Goal: Task Accomplishment & Management: Complete application form

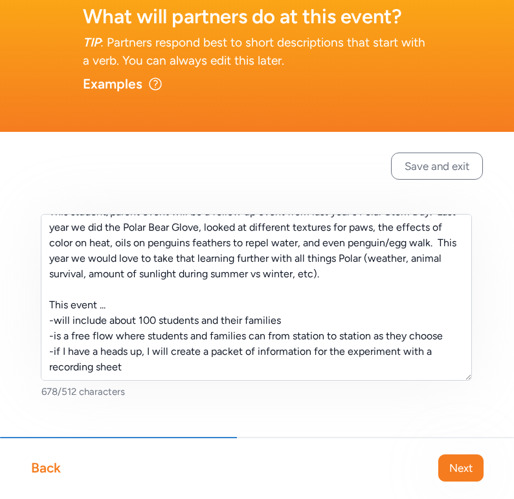
scroll to position [81, 0]
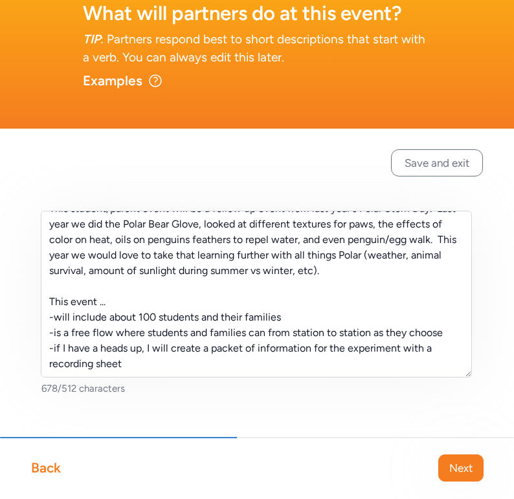
click at [171, 318] on textarea "This student/parent event will be a follow up event from last year's Polar Stem…" at bounding box center [256, 294] width 431 height 167
drag, startPoint x: 380, startPoint y: 319, endPoint x: 394, endPoint y: 319, distance: 14.2
click at [394, 319] on textarea "This student/parent event will be a follow up event from last year's Polar Stem…" at bounding box center [256, 294] width 431 height 167
click at [375, 318] on textarea "This student/parent event will be a follow up event from last year's Polar Stem…" at bounding box center [256, 294] width 431 height 167
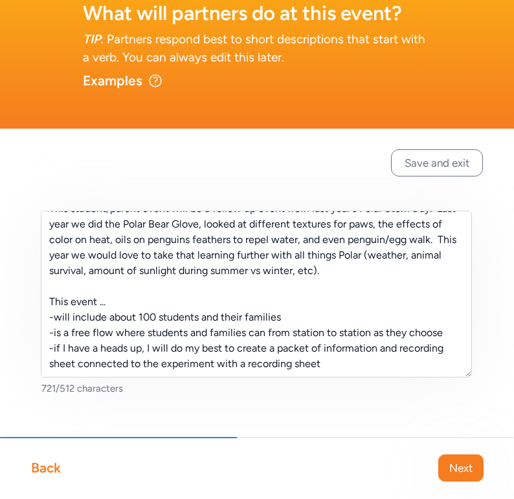
drag, startPoint x: 342, startPoint y: 334, endPoint x: 218, endPoint y: 332, distance: 123.6
click at [218, 332] on textarea "This student/parent event will be a follow up event from last year's Polar Stem…" at bounding box center [256, 294] width 431 height 167
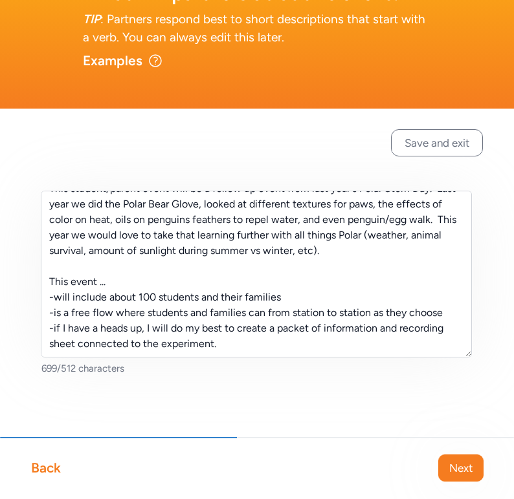
click at [459, 285] on textarea "This student/parent event will be a follow up event from last year's Polar Stem…" at bounding box center [256, 274] width 431 height 167
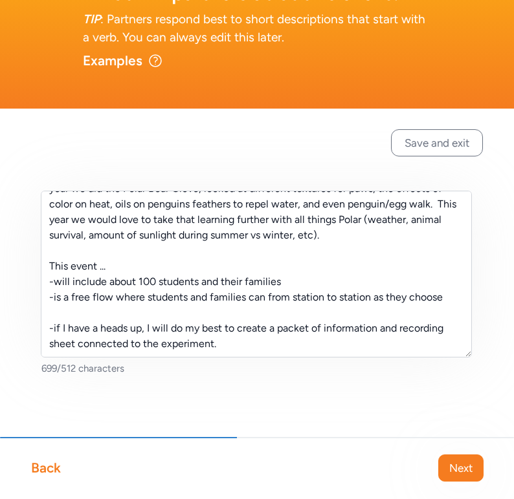
scroll to position [62, 0]
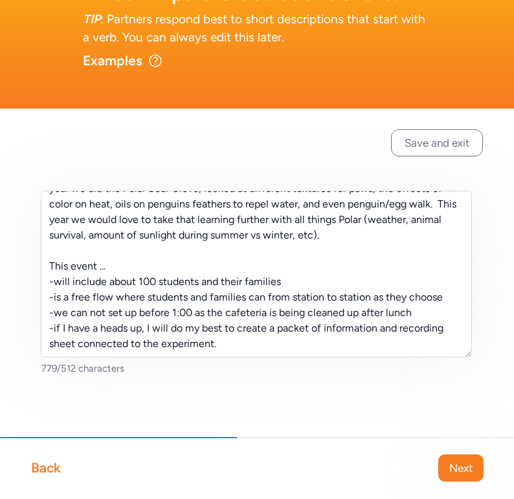
click at [371, 238] on textarea "This student/parent event will be a follow up event from last year's Polar Stem…" at bounding box center [256, 274] width 431 height 167
click at [363, 247] on textarea "This student/parent event will be a follow up event from last year's Polar Stem…" at bounding box center [256, 274] width 431 height 167
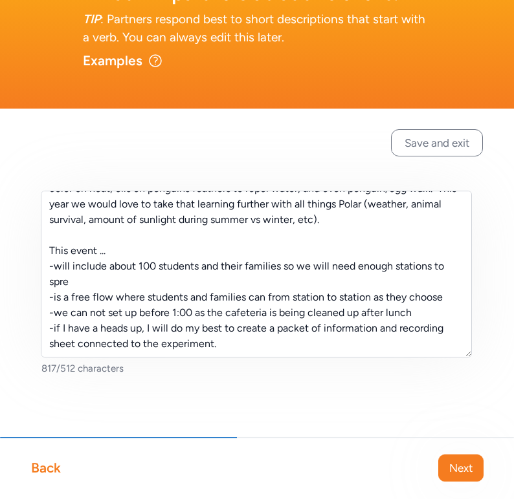
scroll to position [71, 0]
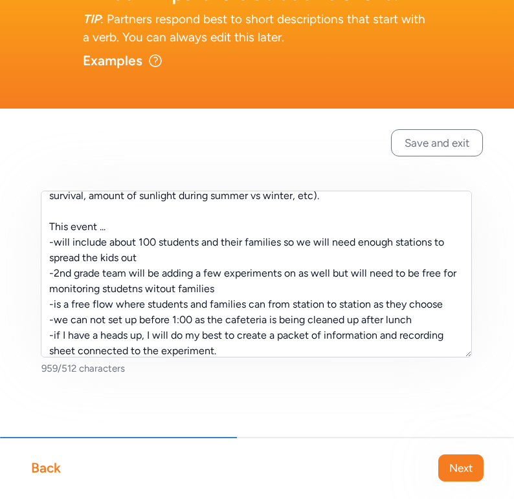
click at [162, 287] on textarea "This student/parent event will be a follow up event from last year's Polar Stem…" at bounding box center [256, 274] width 431 height 167
click at [138, 289] on textarea "This student/parent event will be a follow up event from last year's Polar Stem…" at bounding box center [256, 274] width 431 height 167
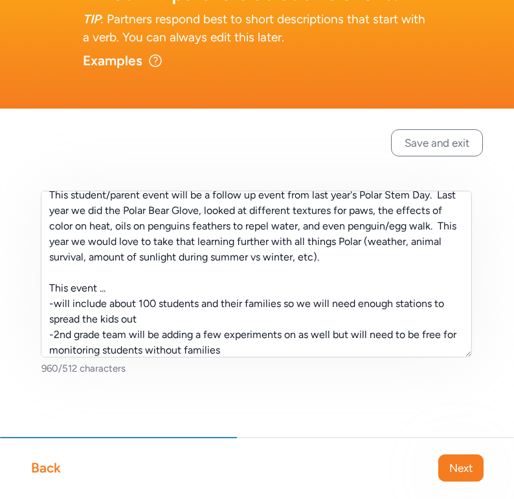
scroll to position [12, 0]
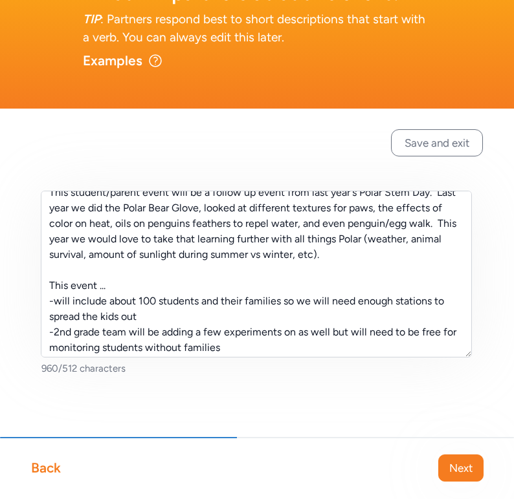
drag, startPoint x: 111, startPoint y: 227, endPoint x: 74, endPoint y: 227, distance: 37.5
click at [74, 227] on textarea "This student/parent event will be a follow up event from last year's Polar Stem…" at bounding box center [256, 274] width 431 height 167
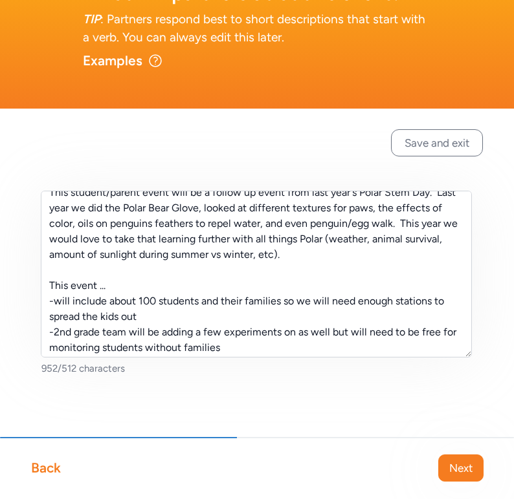
click at [450, 210] on textarea "This student/parent event will be a follow up event from last year's Polar Stem…" at bounding box center [256, 274] width 431 height 167
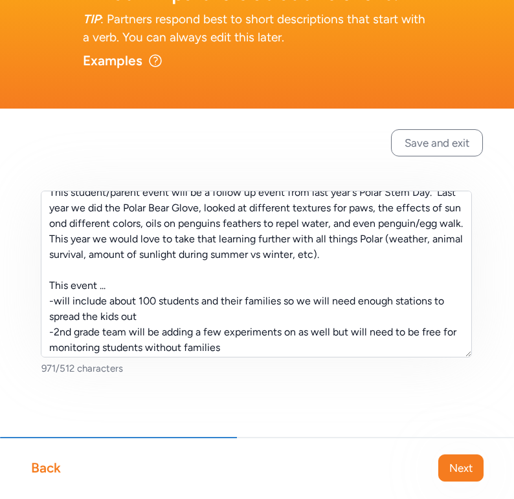
click at [67, 224] on textarea "This student/parent event will be a follow up event from last year's Polar Stem…" at bounding box center [256, 274] width 431 height 167
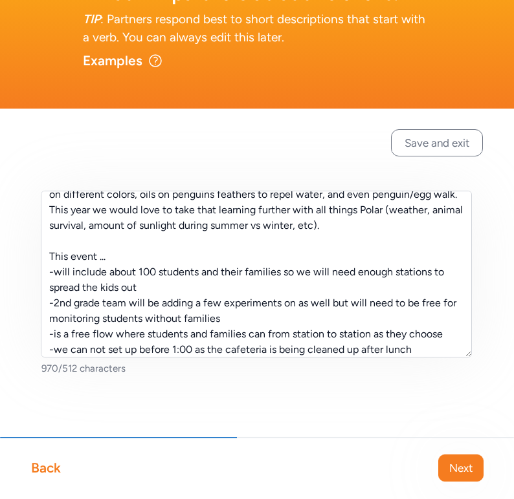
scroll to position [0, 0]
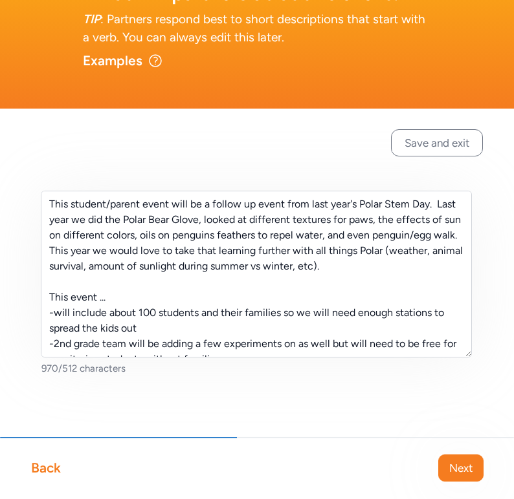
drag, startPoint x: 297, startPoint y: 269, endPoint x: 366, endPoint y: 295, distance: 73.9
click at [298, 269] on textarea "This student/parent event will be a follow up event from last year's Polar Stem…" at bounding box center [256, 274] width 431 height 167
click at [316, 269] on textarea "This student/parent event will be a follow up event from last year's Polar Stem…" at bounding box center [256, 274] width 431 height 167
click at [472, 469] on span "Next" at bounding box center [460, 469] width 23 height 16
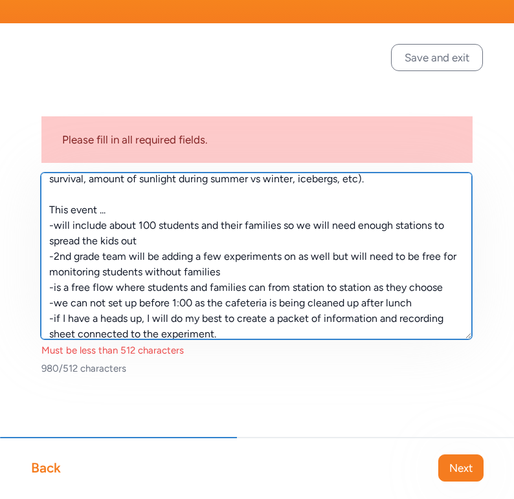
scroll to position [109, 0]
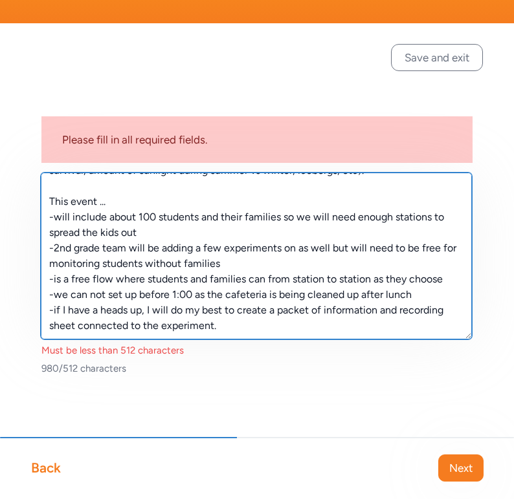
drag, startPoint x: 50, startPoint y: 186, endPoint x: 266, endPoint y: 347, distance: 268.6
click at [266, 347] on div "This student/parent event will be a follow up event from last year's Polar Stem…" at bounding box center [256, 274] width 431 height 202
paste textarea "textures for paws, the effect of sun on different colors, oils on penguin’s fea…"
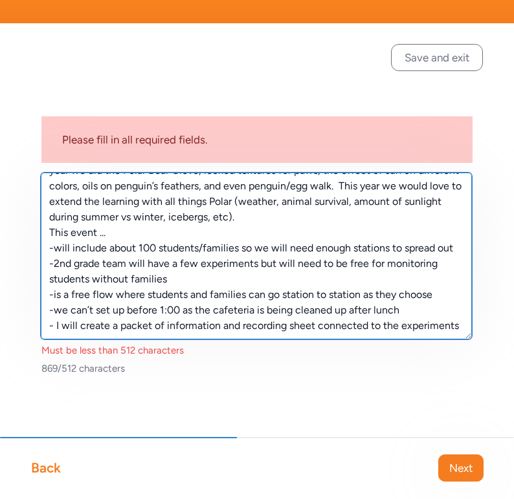
scroll to position [47, 0]
drag, startPoint x: 109, startPoint y: 232, endPoint x: 56, endPoint y: 230, distance: 53.1
click at [56, 230] on textarea "This student/parent event will be a follow up event from last year's Polar Stem…" at bounding box center [256, 256] width 431 height 167
drag, startPoint x: 234, startPoint y: 234, endPoint x: 183, endPoint y: 235, distance: 51.1
click at [183, 235] on textarea "This student/parent event will be a follow up event from last year's Polar Stem…" at bounding box center [256, 256] width 431 height 167
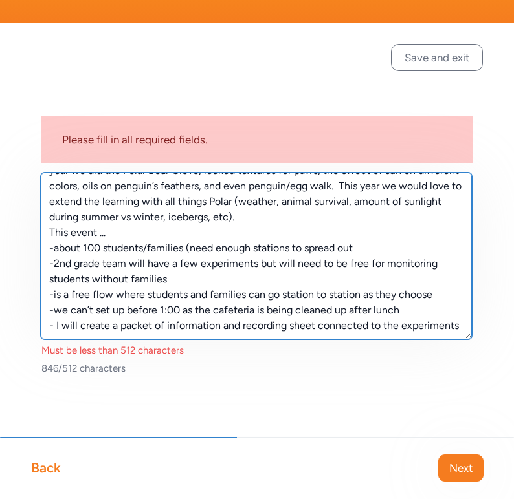
click at [358, 228] on textarea "This student/parent event will be a follow up event from last year's Polar Stem…" at bounding box center [256, 256] width 431 height 167
drag, startPoint x: 295, startPoint y: 248, endPoint x: 278, endPoint y: 248, distance: 17.5
click at [278, 248] on textarea "This student/parent event will be a follow up event from last year's Polar Stem…" at bounding box center [256, 256] width 431 height 167
drag, startPoint x: 316, startPoint y: 249, endPoint x: 364, endPoint y: 248, distance: 47.2
click at [364, 248] on textarea "This student/parent event will be a follow up event from last year's Polar Stem…" at bounding box center [256, 256] width 431 height 167
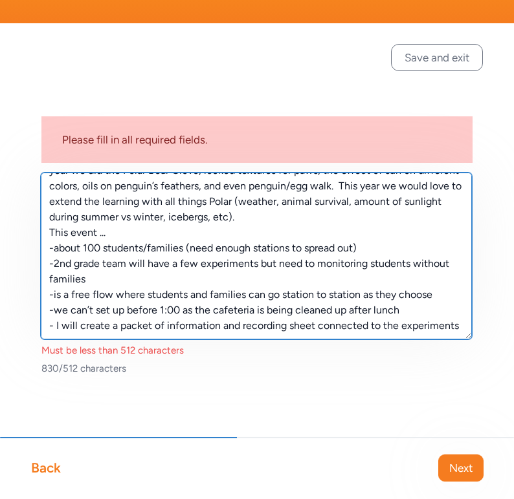
click at [365, 254] on textarea "This student/parent event will be a follow up event from last year's Polar Stem…" at bounding box center [256, 256] width 431 height 167
drag, startPoint x: 72, startPoint y: 281, endPoint x: 52, endPoint y: 278, distance: 21.0
click at [52, 278] on textarea "This student/parent event will be a follow up event from last year's Polar Stem…" at bounding box center [256, 256] width 431 height 167
drag, startPoint x: 95, startPoint y: 298, endPoint x: 55, endPoint y: 296, distance: 40.1
click at [55, 296] on textarea "This student/parent event will be a follow up event from last year's Polar Stem…" at bounding box center [256, 256] width 431 height 167
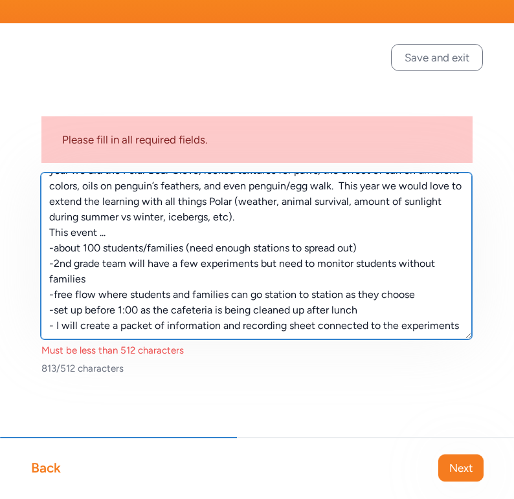
drag, startPoint x: 88, startPoint y: 297, endPoint x: 114, endPoint y: 297, distance: 26.5
click at [114, 297] on textarea "This student/parent event will be a follow up event from last year's Polar Stem…" at bounding box center [256, 256] width 431 height 167
drag, startPoint x: 49, startPoint y: 313, endPoint x: 477, endPoint y: 316, distance: 427.6
click at [477, 316] on div "Please fill in all required fields. This student/parent event will be a follow …" at bounding box center [257, 261] width 514 height 476
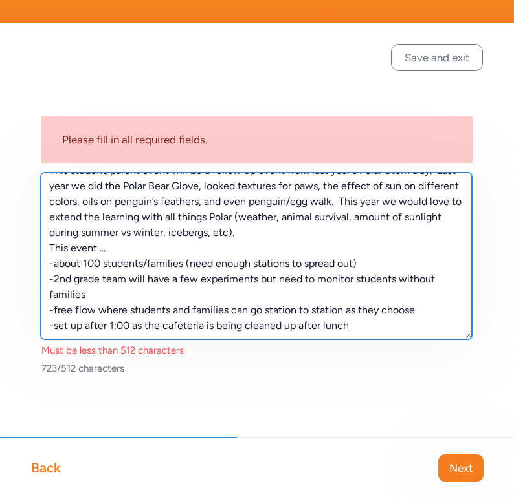
scroll to position [0, 0]
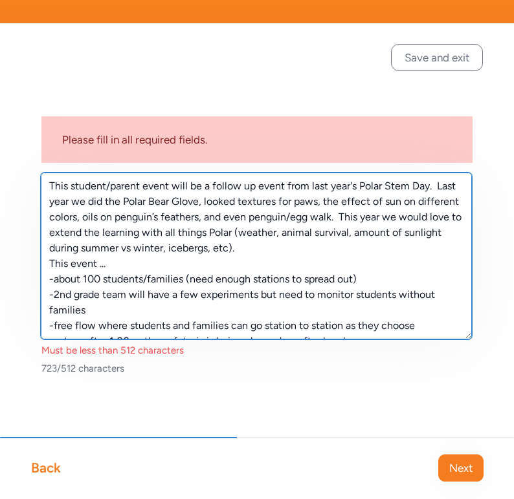
drag, startPoint x: 75, startPoint y: 190, endPoint x: 47, endPoint y: 189, distance: 28.5
click at [47, 189] on textarea "This student/parent event will be a follow up event from last year's Polar Stem…" at bounding box center [256, 256] width 431 height 167
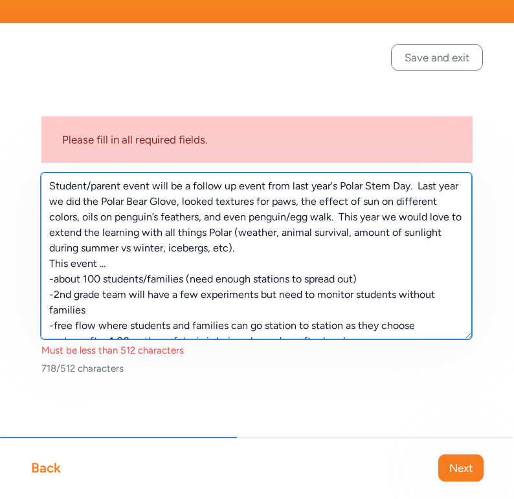
drag, startPoint x: 215, startPoint y: 202, endPoint x: 182, endPoint y: 204, distance: 32.4
click at [182, 204] on textarea "Student/parent event will be a follow up event from last year's Polar Stem Day.…" at bounding box center [256, 256] width 431 height 167
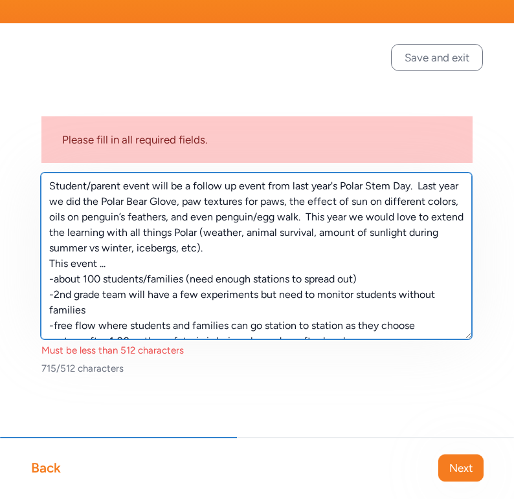
drag, startPoint x: 243, startPoint y: 202, endPoint x: 283, endPoint y: 202, distance: 39.5
click at [283, 202] on textarea "Student/parent event will be a follow up event from last year's Polar Stem Day.…" at bounding box center [256, 256] width 431 height 167
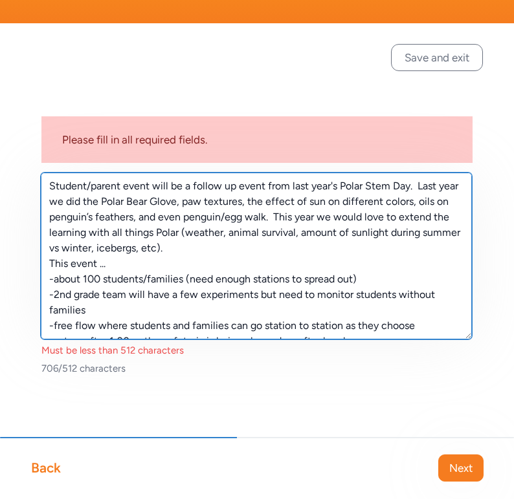
drag, startPoint x: 246, startPoint y: 201, endPoint x: 263, endPoint y: 201, distance: 16.2
click at [263, 201] on textarea "Student/parent event will be a follow up event from last year's Polar Stem Day.…" at bounding box center [256, 256] width 431 height 167
drag, startPoint x: 225, startPoint y: 214, endPoint x: 187, endPoint y: 216, distance: 38.2
click at [187, 216] on textarea "Student/parent event will be a follow up event from last year's Polar Stem Day.…" at bounding box center [256, 256] width 431 height 167
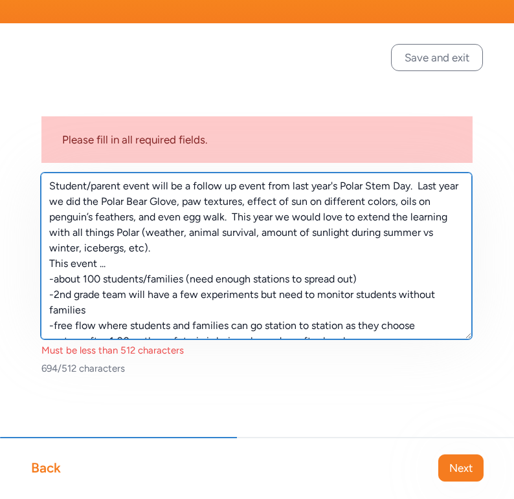
drag, startPoint x: 220, startPoint y: 232, endPoint x: 187, endPoint y: 234, distance: 33.1
click at [187, 234] on textarea "Student/parent event will be a follow up event from last year's Polar Stem Day.…" at bounding box center [256, 256] width 431 height 167
drag, startPoint x: 402, startPoint y: 234, endPoint x: 386, endPoint y: 234, distance: 16.2
click at [386, 234] on textarea "Student/parent event will be a follow up event from last year's Polar Stem Day.…" at bounding box center [256, 256] width 431 height 167
drag, startPoint x: 228, startPoint y: 236, endPoint x: 424, endPoint y: 235, distance: 196.0
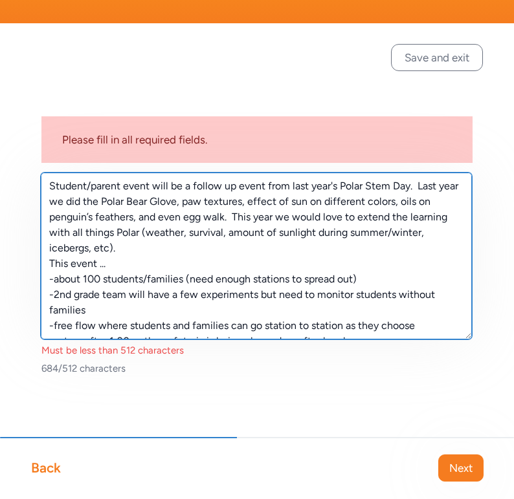
click at [424, 235] on textarea "Student/parent event will be a follow up event from last year's Polar Stem Day.…" at bounding box center [256, 256] width 431 height 167
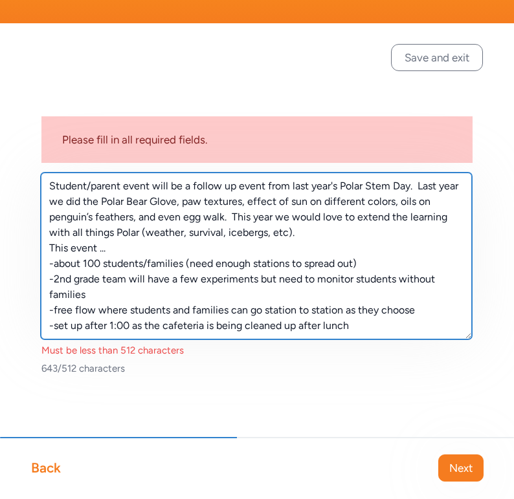
scroll to position [16, 0]
drag, startPoint x: 438, startPoint y: 265, endPoint x: 405, endPoint y: 263, distance: 33.1
click at [405, 263] on textarea "Student/parent event will be a follow up event from last year's Polar Stem Day.…" at bounding box center [256, 256] width 431 height 167
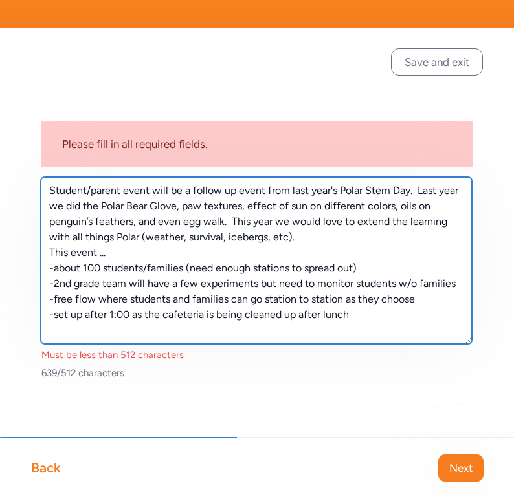
scroll to position [186, 0]
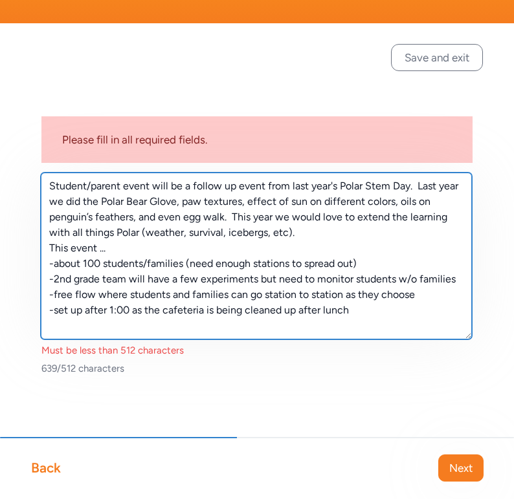
drag, startPoint x: 66, startPoint y: 201, endPoint x: 98, endPoint y: 201, distance: 31.7
click at [98, 201] on textarea "Student/parent event will be a follow up event from last year's Polar Stem Day.…" at bounding box center [256, 256] width 431 height 167
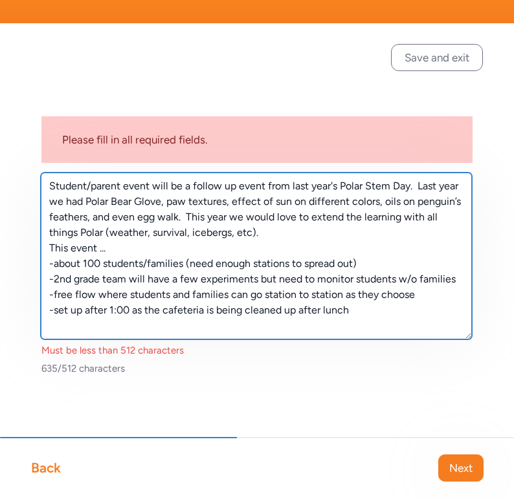
click at [91, 199] on textarea "Student/parent event will be a follow up event from last year's Polar Stem Day.…" at bounding box center [256, 256] width 431 height 167
click at [191, 234] on textarea "Student/parent event will be a follow up event from last year's Polar Stem Day.…" at bounding box center [256, 256] width 431 height 167
click at [237, 235] on textarea "Student/parent event will be a follow up event from last year's Polar Stem Day.…" at bounding box center [256, 256] width 431 height 167
drag, startPoint x: 99, startPoint y: 282, endPoint x: 80, endPoint y: 279, distance: 19.6
click at [80, 279] on textarea "Student/parent event will be a follow up event from last year's Polar Stem Day.…" at bounding box center [256, 256] width 431 height 167
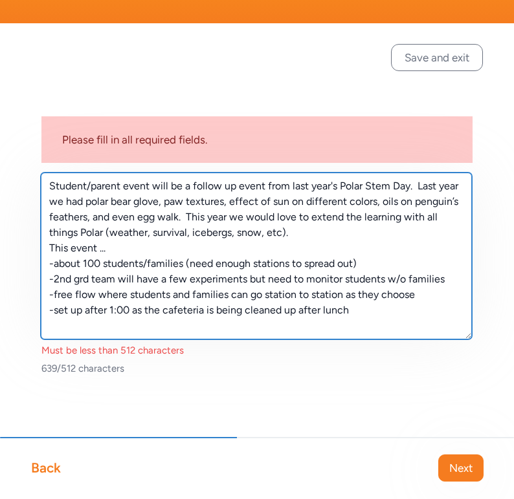
drag, startPoint x: 191, startPoint y: 292, endPoint x: 170, endPoint y: 292, distance: 20.7
click at [170, 292] on textarea "Student/parent event will be a follow up event from last year's Polar Stem Day.…" at bounding box center [256, 256] width 431 height 167
drag, startPoint x: 404, startPoint y: 296, endPoint x: 329, endPoint y: 298, distance: 75.7
click at [329, 298] on textarea "Student/parent event will be a follow up event from last year's Polar Stem Day.…" at bounding box center [256, 256] width 431 height 167
drag, startPoint x: 164, startPoint y: 311, endPoint x: 130, endPoint y: 309, distance: 34.3
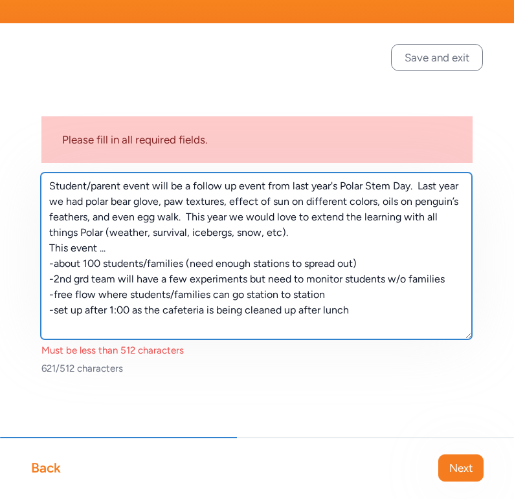
click at [130, 309] on textarea "Student/parent event will be a follow up event from last year's Polar Stem Day.…" at bounding box center [256, 256] width 431 height 167
drag, startPoint x: 173, startPoint y: 296, endPoint x: 131, endPoint y: 294, distance: 42.7
click at [131, 294] on textarea "Student/parent event will be a follow up event from last year's Polar Stem Day.…" at bounding box center [256, 256] width 431 height 167
drag, startPoint x: 346, startPoint y: 202, endPoint x: 304, endPoint y: 202, distance: 42.1
click at [304, 202] on textarea "Student/parent event will be a follow up event from last year's Polar Stem Day.…" at bounding box center [256, 256] width 431 height 167
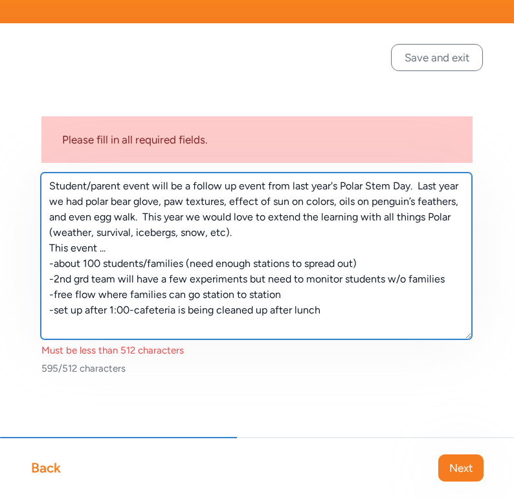
drag, startPoint x: 90, startPoint y: 219, endPoint x: 71, endPoint y: 219, distance: 18.8
click at [71, 219] on textarea "Student/parent event will be a follow up event from last year's Polar Stem Day.…" at bounding box center [256, 256] width 431 height 167
drag, startPoint x: 164, startPoint y: 235, endPoint x: 179, endPoint y: 235, distance: 15.5
click at [179, 235] on textarea "Student/parent event will be a follow up event from last year's Polar Stem Day.…" at bounding box center [256, 256] width 431 height 167
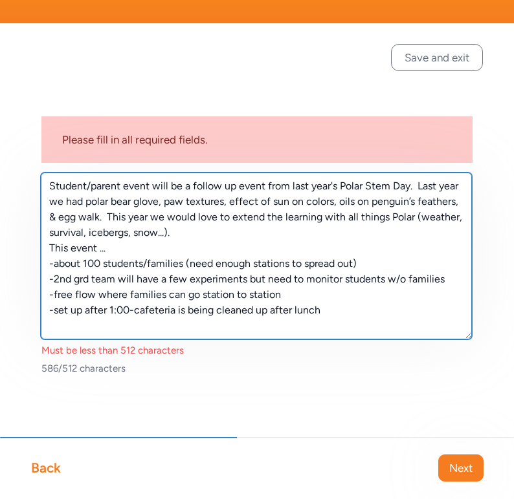
drag, startPoint x: 53, startPoint y: 263, endPoint x: 199, endPoint y: 287, distance: 148.1
click at [54, 263] on textarea "Student/parent event will be a follow up event from last year's Polar Stem Day.…" at bounding box center [256, 256] width 431 height 167
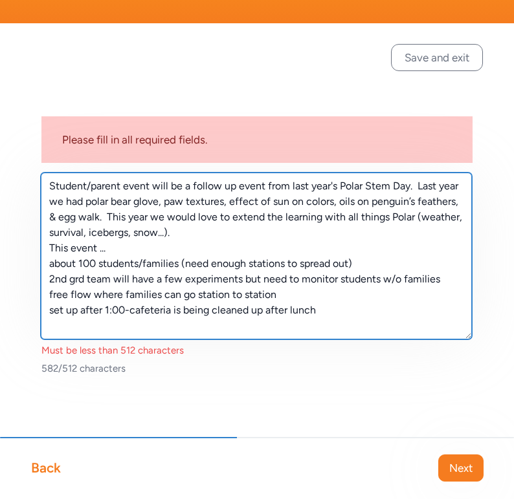
drag, startPoint x: 121, startPoint y: 187, endPoint x: 45, endPoint y: 186, distance: 75.7
click at [45, 186] on textarea "Student/parent event will be a follow up event from last year's Polar Stem Day.…" at bounding box center [256, 256] width 431 height 167
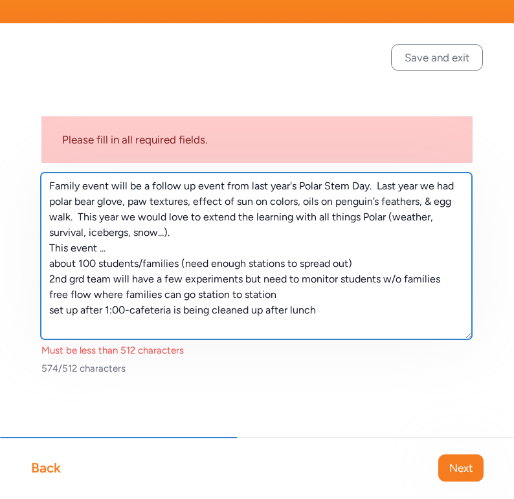
drag, startPoint x: 111, startPoint y: 188, endPoint x: 145, endPoint y: 186, distance: 34.3
click at [145, 186] on textarea "Family event will be a follow up event from last year's Polar Stem Day. Last ye…" at bounding box center [256, 256] width 431 height 167
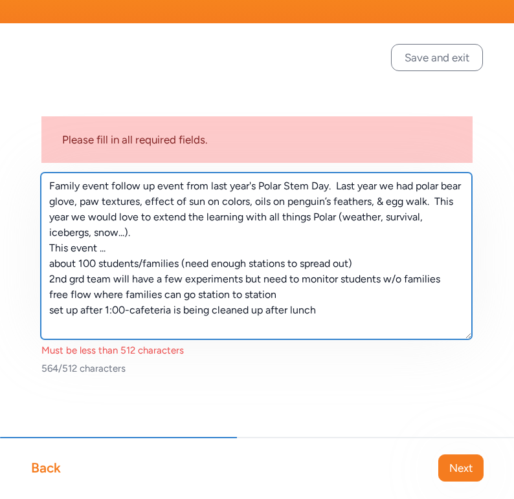
drag, startPoint x: 157, startPoint y: 189, endPoint x: 209, endPoint y: 186, distance: 52.5
click at [209, 186] on textarea "Family event follow up event from last year's Polar Stem Day. Last year we had …" at bounding box center [256, 256] width 431 height 167
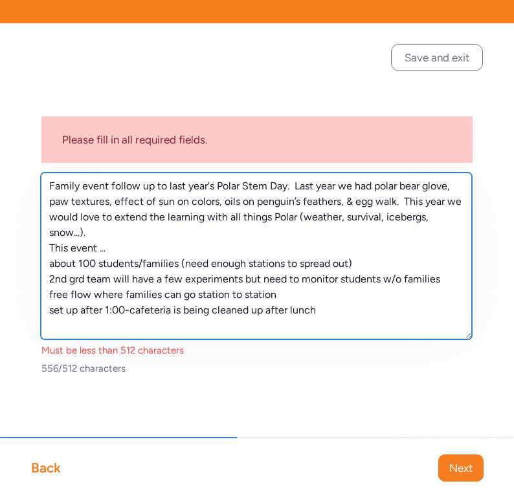
drag, startPoint x: 226, startPoint y: 220, endPoint x: 212, endPoint y: 218, distance: 14.4
click at [212, 218] on textarea "Family event follow up to last year's Polar Stem Day. Last year we had polar be…" at bounding box center [256, 256] width 431 height 167
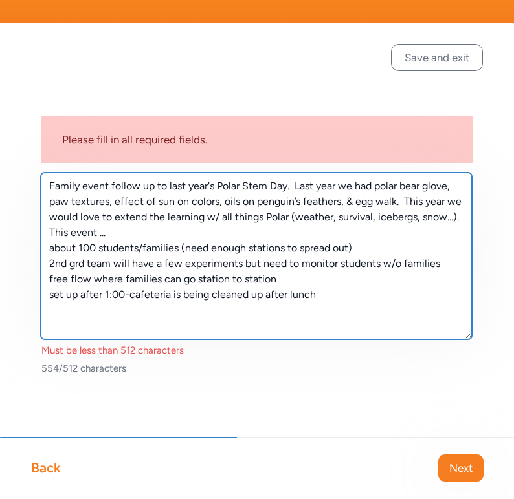
click at [142, 248] on textarea "Family event follow up to last year's Polar Stem Day. Last year we had polar be…" at bounding box center [256, 256] width 431 height 167
drag, startPoint x: 179, startPoint y: 281, endPoint x: 161, endPoint y: 281, distance: 18.1
click at [161, 281] on textarea "Family event follow up to last year's Polar Stem Day. Last year we had polar be…" at bounding box center [256, 256] width 431 height 167
click at [124, 298] on textarea "Family event follow up to last year's Polar Stem Day. Last year we had polar be…" at bounding box center [256, 256] width 431 height 167
drag, startPoint x: 243, startPoint y: 188, endPoint x: 265, endPoint y: 185, distance: 22.1
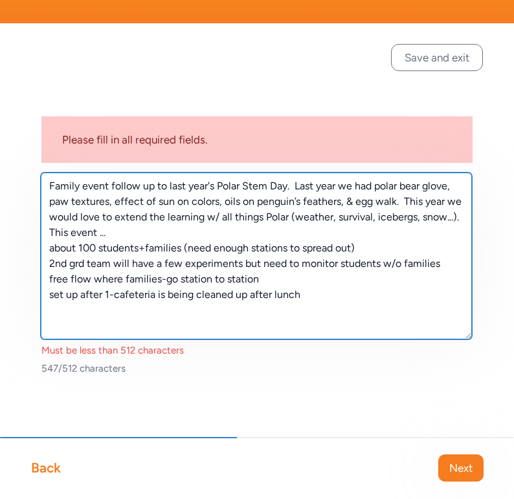
click at [265, 185] on textarea "Family event follow up to last year's Polar Stem Day. Last year we had polar be…" at bounding box center [256, 256] width 431 height 167
click at [222, 221] on textarea "Family event follow up to last year's Polar Day. Last year we had polar bear gl…" at bounding box center [256, 256] width 431 height 167
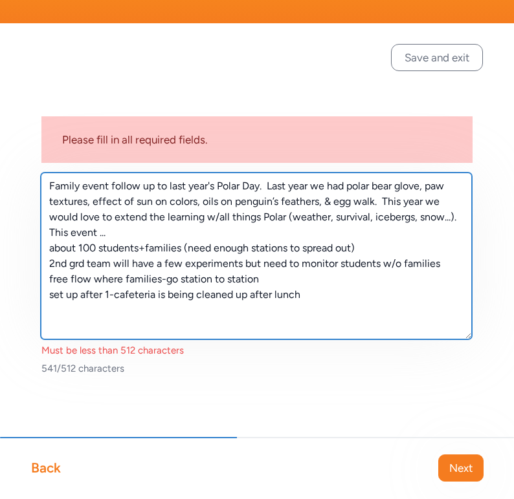
click at [287, 219] on textarea "Family event follow up to last year's Polar Day. Last year we had polar bear gl…" at bounding box center [256, 256] width 431 height 167
click at [332, 219] on textarea "Family event follow up to last year's Polar Day. Last year we had polar bear gl…" at bounding box center [256, 256] width 431 height 167
click at [367, 217] on textarea "Family event follow up to last year's Polar Day. Last year we had polar bear gl…" at bounding box center [256, 256] width 431 height 167
click at [410, 220] on textarea "Family event follow up to last year's Polar Day. Last year we had polar bear gl…" at bounding box center [256, 256] width 431 height 167
click at [99, 234] on textarea "Family event follow up to last year's Polar Day. Last year we had polar bear gl…" at bounding box center [256, 256] width 431 height 167
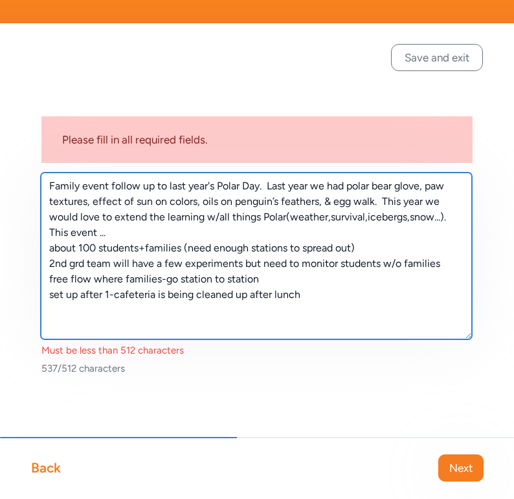
click at [146, 228] on textarea "Family event follow up to last year's Polar Day. Last year we had polar bear gl…" at bounding box center [256, 256] width 431 height 167
click at [67, 264] on textarea "Family event follow up to last year's Polar Day. Last year we had polar bear gl…" at bounding box center [256, 256] width 431 height 167
drag, startPoint x: 151, startPoint y: 264, endPoint x: 112, endPoint y: 263, distance: 39.5
click at [112, 263] on textarea "Family event follow up to last year's Polar Day. Last year we had polar bear gl…" at bounding box center [256, 256] width 431 height 167
drag, startPoint x: 119, startPoint y: 279, endPoint x: 98, endPoint y: 279, distance: 20.7
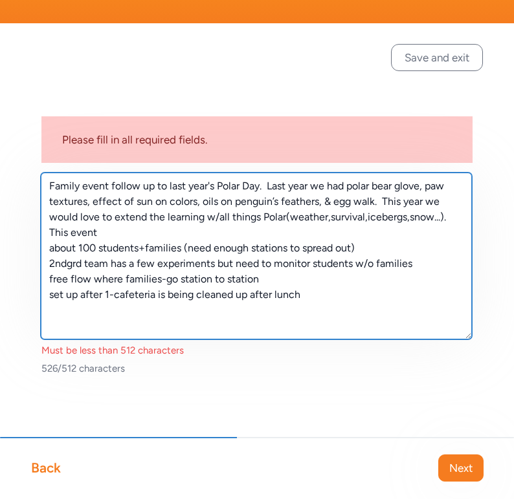
click at [98, 279] on textarea "Family event follow up to last year's Polar Day. Last year we had polar bear gl…" at bounding box center [256, 256] width 431 height 167
drag, startPoint x: 235, startPoint y: 297, endPoint x: 298, endPoint y: 296, distance: 62.8
click at [298, 296] on textarea "Family event follow up to last year's Polar Day. Last year we had polar bear gl…" at bounding box center [256, 256] width 431 height 167
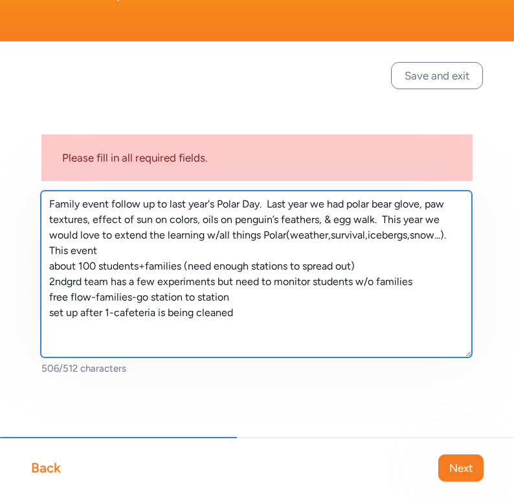
click at [135, 299] on textarea "Family event follow up to last year's Polar Day. Last year we had polar bear gl…" at bounding box center [256, 274] width 431 height 167
type textarea "Family event follow up to last year's Polar Day. Last year we had polar bear gl…"
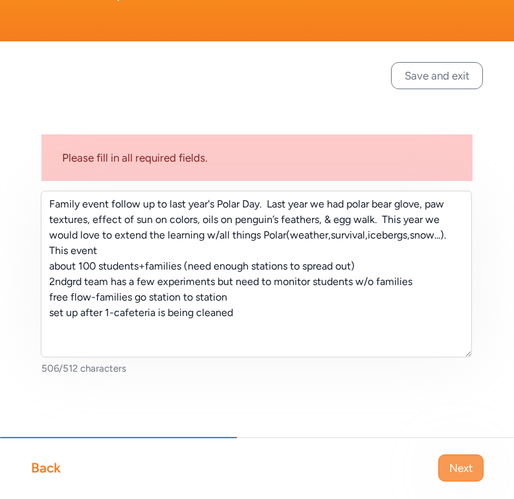
click at [459, 468] on span "Next" at bounding box center [460, 469] width 23 height 16
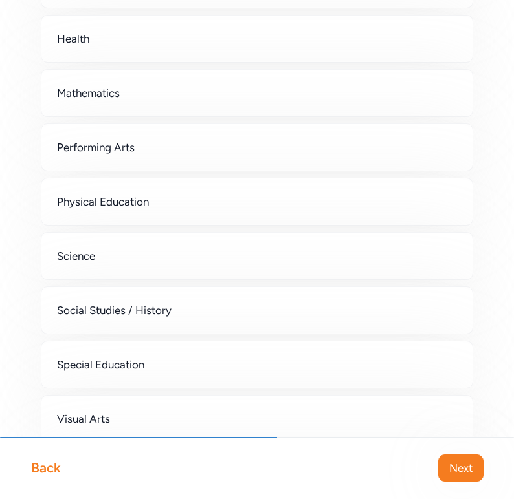
scroll to position [464, 0]
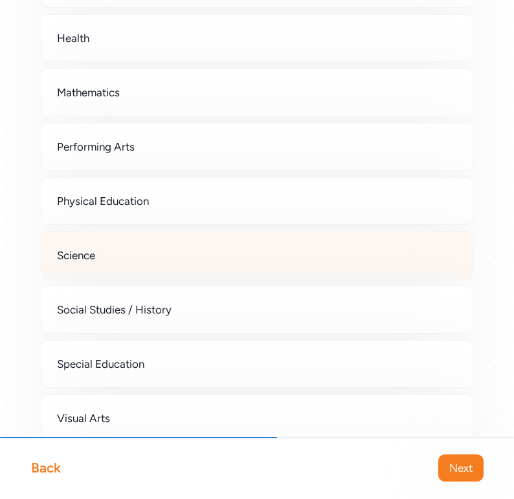
click at [89, 257] on span "Science" at bounding box center [76, 256] width 38 height 16
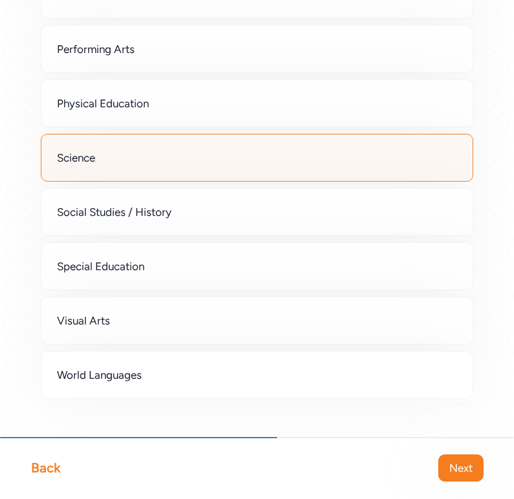
scroll to position [585, 0]
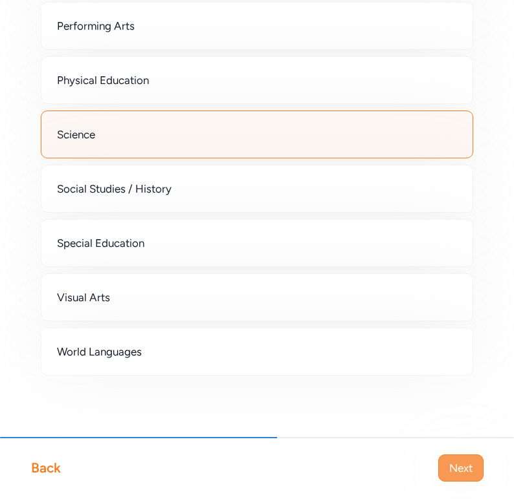
click at [464, 463] on span "Next" at bounding box center [460, 469] width 23 height 16
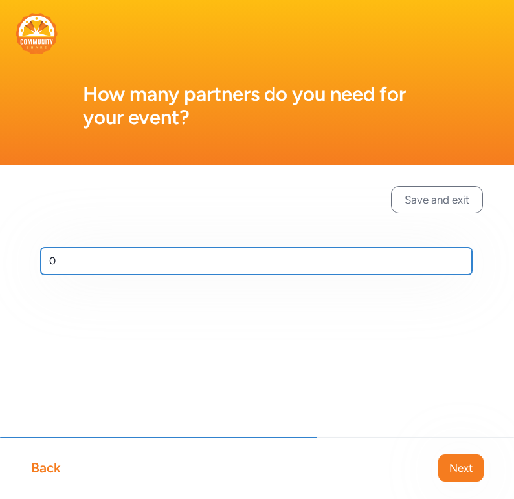
click at [82, 261] on input "0" at bounding box center [256, 261] width 431 height 27
type input "15"
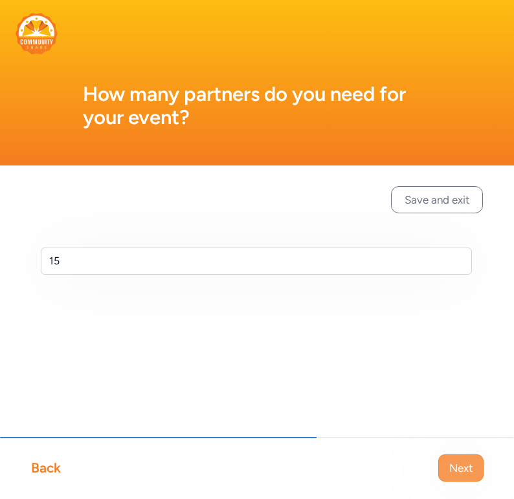
click at [470, 463] on span "Next" at bounding box center [460, 469] width 23 height 16
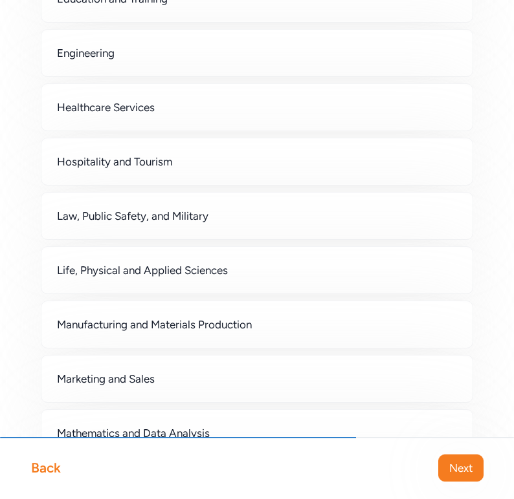
scroll to position [823, 0]
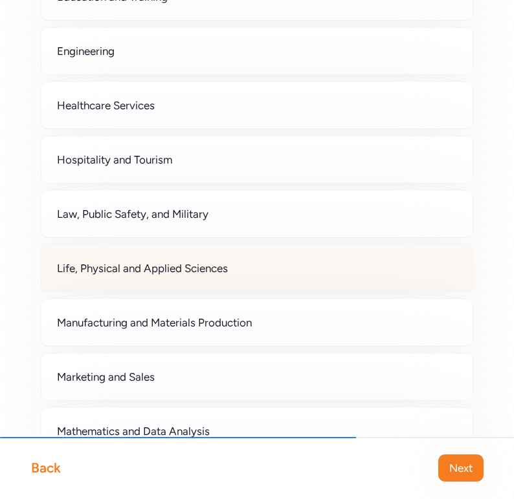
click at [188, 268] on span "Life, Physical and Applied Sciences" at bounding box center [142, 269] width 171 height 16
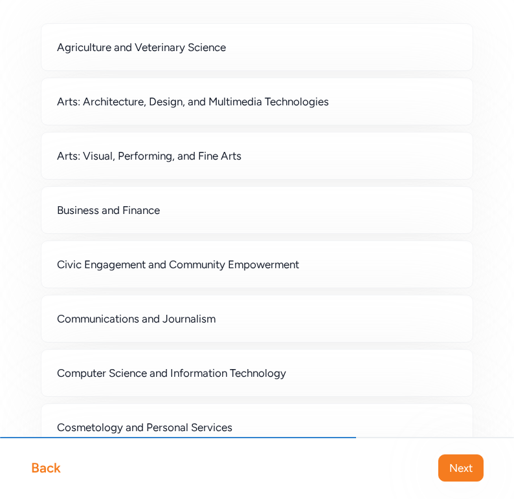
scroll to position [287, 0]
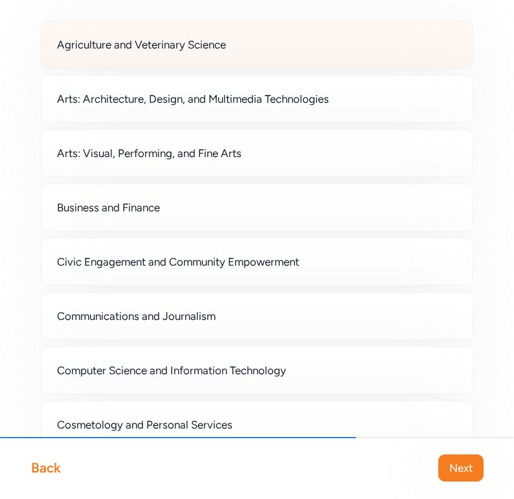
click at [136, 44] on span "Agriculture and Veterinary Science" at bounding box center [141, 45] width 169 height 16
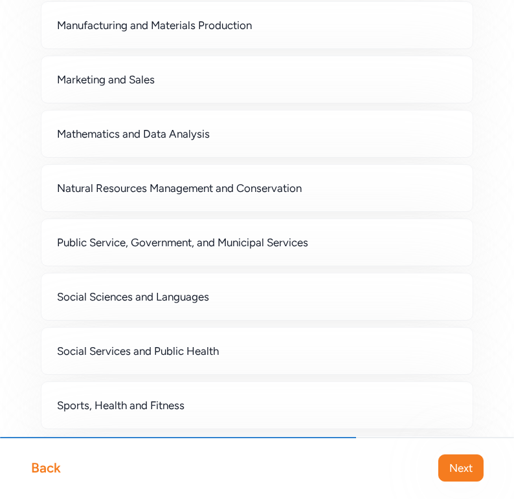
scroll to position [1125, 0]
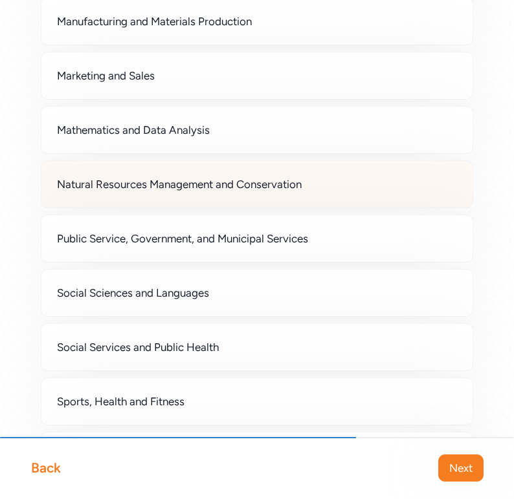
click at [153, 191] on span "Natural Resources Management and Conservation" at bounding box center [179, 185] width 245 height 16
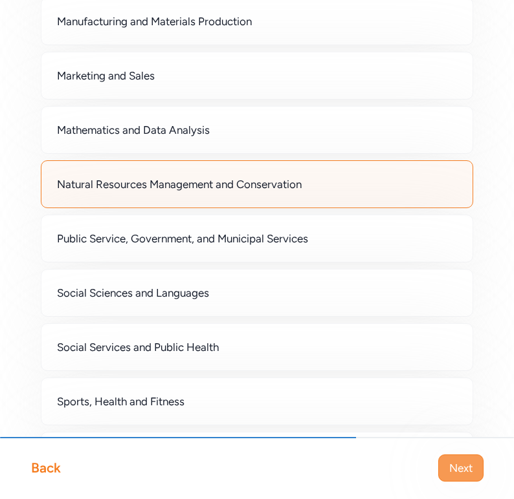
click at [454, 471] on span "Next" at bounding box center [460, 469] width 23 height 16
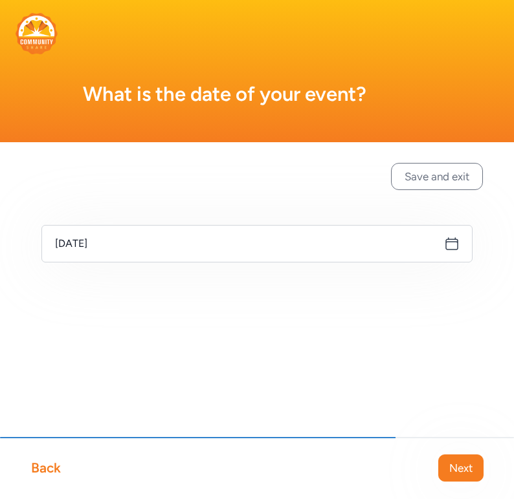
click at [454, 246] on icon at bounding box center [452, 244] width 16 height 16
click at [450, 245] on icon at bounding box center [452, 244] width 16 height 16
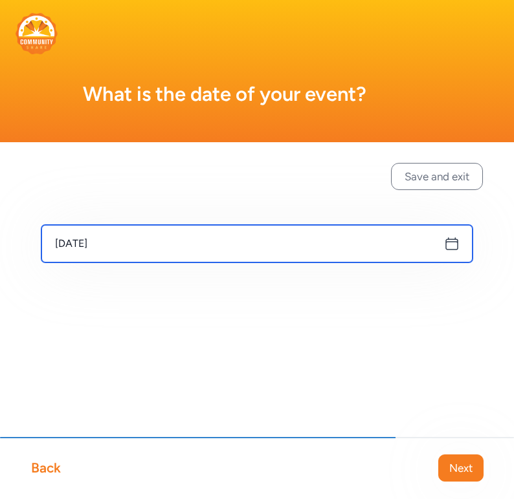
click at [225, 232] on input "[DATE]" at bounding box center [256, 244] width 431 height 38
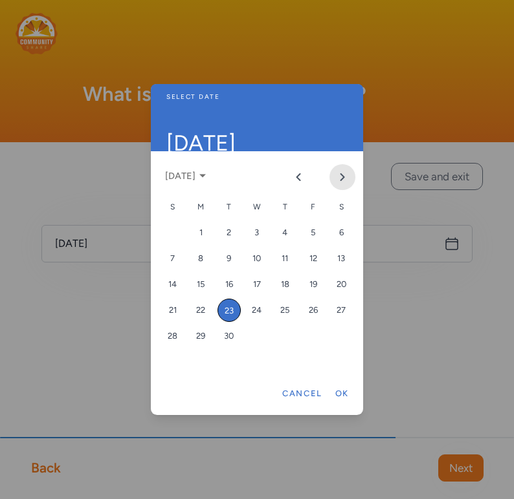
click at [340, 173] on icon "Next month" at bounding box center [342, 177] width 10 height 10
click at [311, 339] on div "30" at bounding box center [312, 336] width 23 height 23
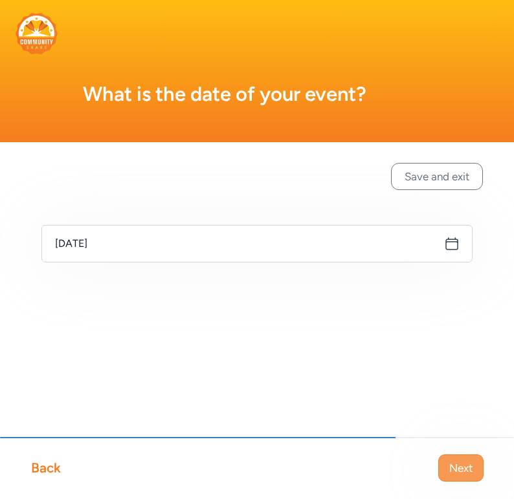
click at [459, 464] on span "Next" at bounding box center [460, 469] width 23 height 16
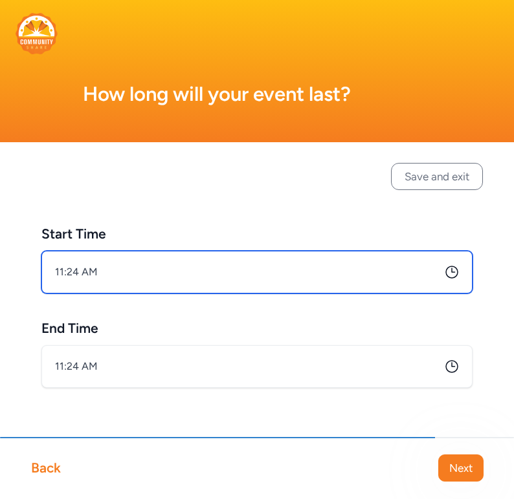
click at [87, 278] on input "11:24 AM" at bounding box center [256, 272] width 431 height 43
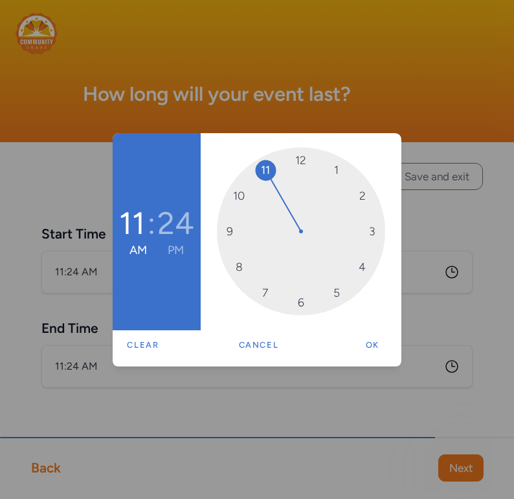
click at [144, 224] on span "11" at bounding box center [133, 230] width 28 height 13
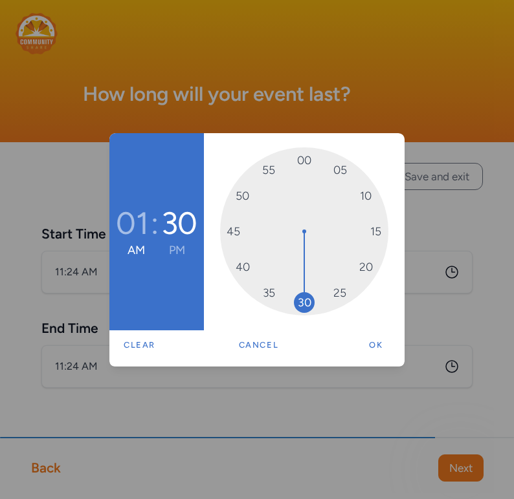
drag, startPoint x: 341, startPoint y: 292, endPoint x: 303, endPoint y: 299, distance: 38.1
click at [176, 245] on button "PM" at bounding box center [177, 251] width 16 height 16
click at [369, 346] on button "Ok" at bounding box center [375, 345] width 41 height 26
type input "1:30 PM"
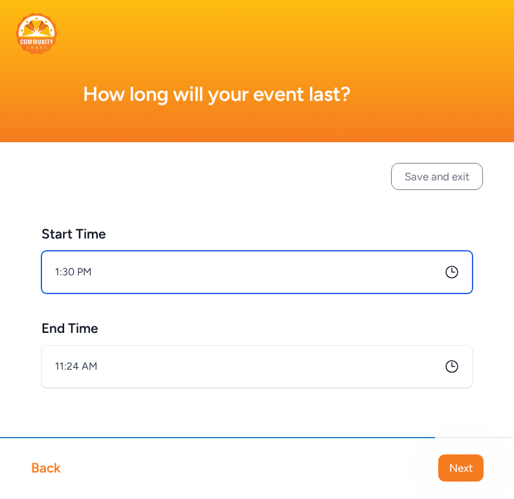
scroll to position [13, 0]
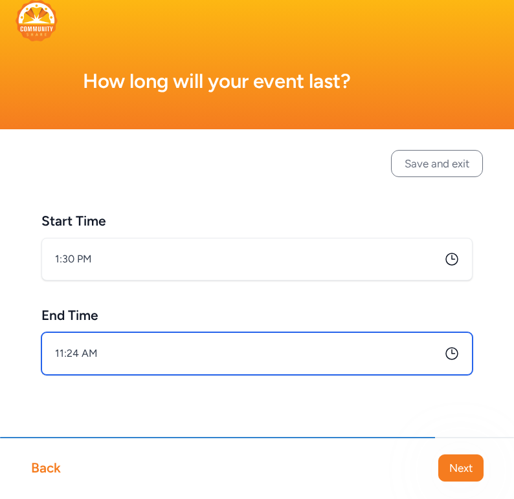
click at [399, 356] on input "11:24 AM" at bounding box center [256, 353] width 431 height 43
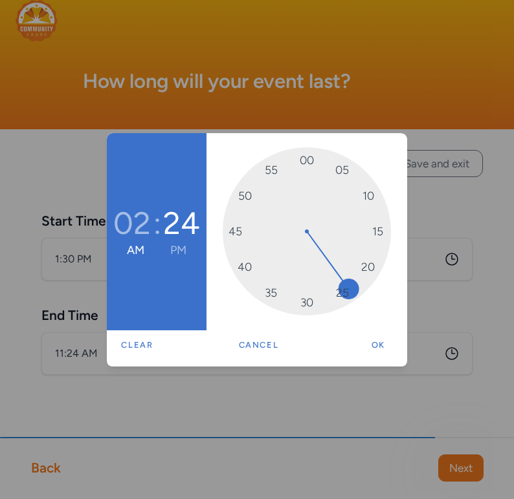
click at [189, 224] on span "24" at bounding box center [181, 230] width 36 height 13
drag, startPoint x: 345, startPoint y: 289, endPoint x: 370, endPoint y: 280, distance: 26.8
click at [177, 249] on button "PM" at bounding box center [178, 251] width 16 height 16
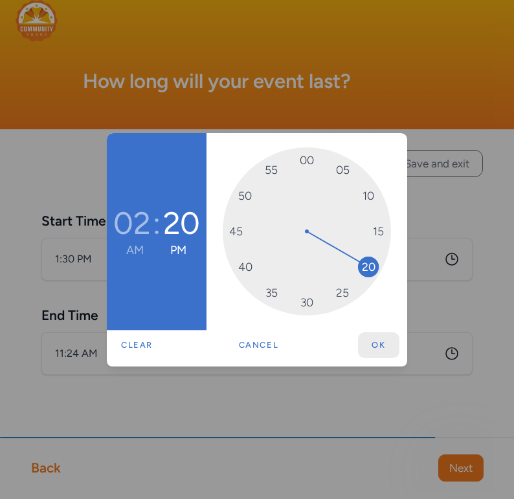
click at [373, 337] on button "Ok" at bounding box center [378, 345] width 41 height 26
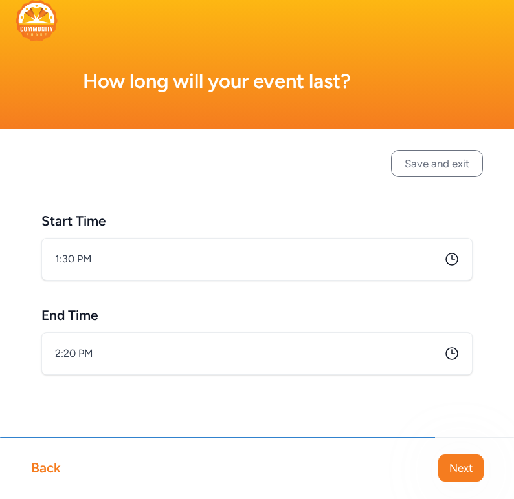
click at [453, 262] on icon at bounding box center [452, 260] width 16 height 16
click at [450, 259] on icon at bounding box center [452, 260] width 16 height 16
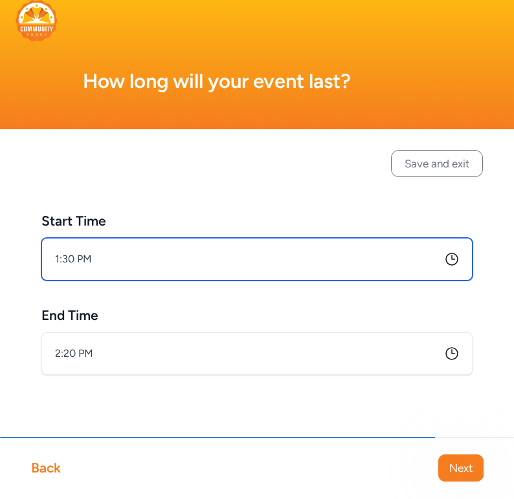
click at [66, 258] on input "1:30 PM" at bounding box center [256, 259] width 431 height 43
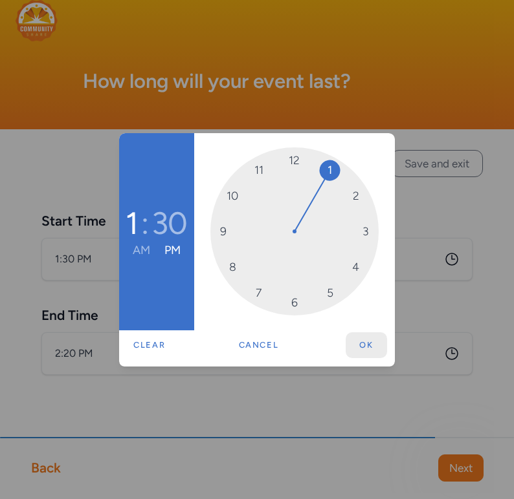
click at [365, 344] on button "Ok" at bounding box center [365, 345] width 41 height 26
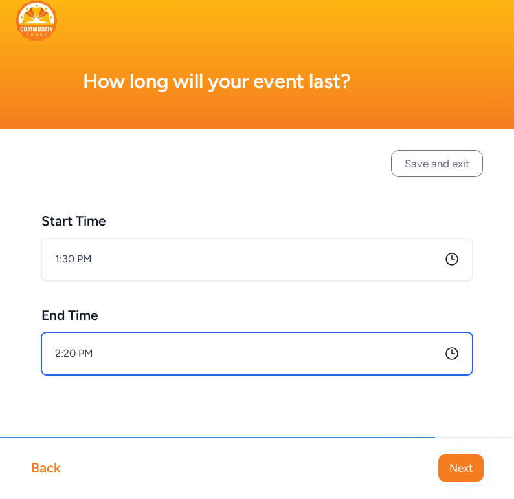
click at [254, 354] on input "2:20 PM" at bounding box center [256, 353] width 431 height 43
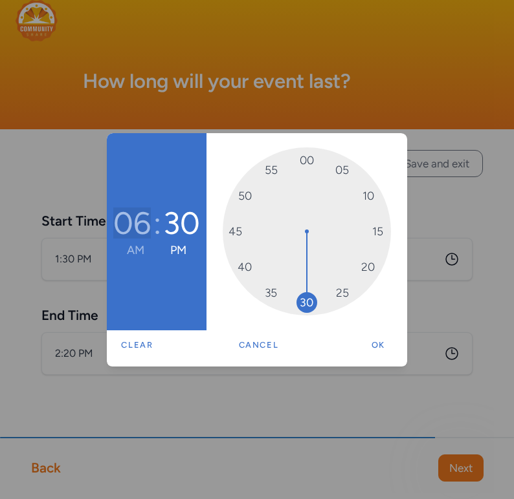
click at [137, 226] on button "06" at bounding box center [131, 223] width 37 height 31
click at [378, 339] on button "Ok" at bounding box center [378, 345] width 41 height 26
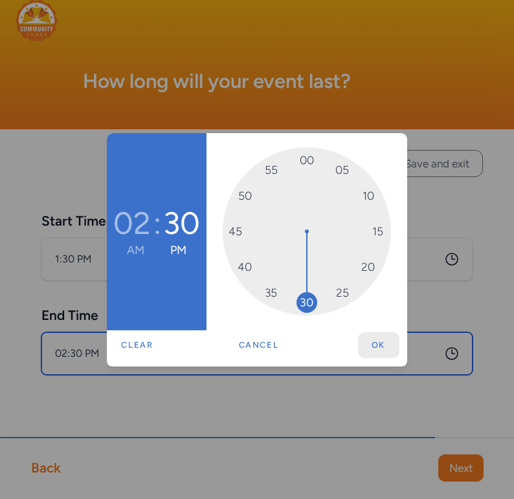
type input "2:30 PM"
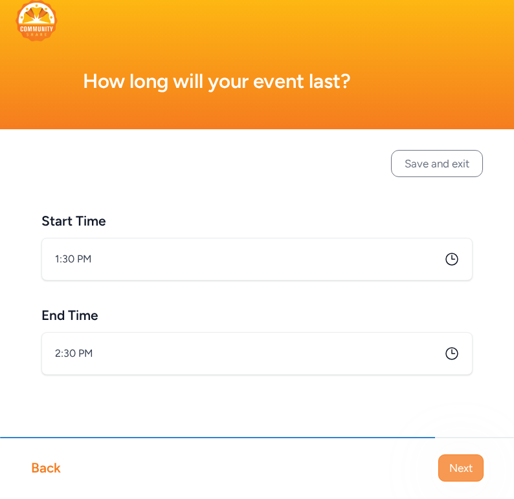
click at [459, 459] on button "Next" at bounding box center [460, 468] width 45 height 27
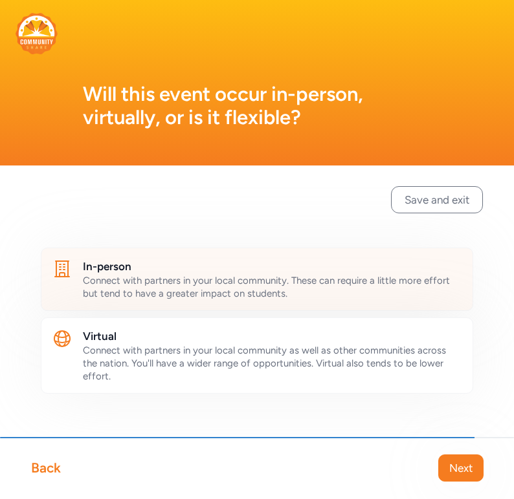
click at [241, 278] on span "Connect with partners in your local community. These can require a little more …" at bounding box center [266, 287] width 367 height 25
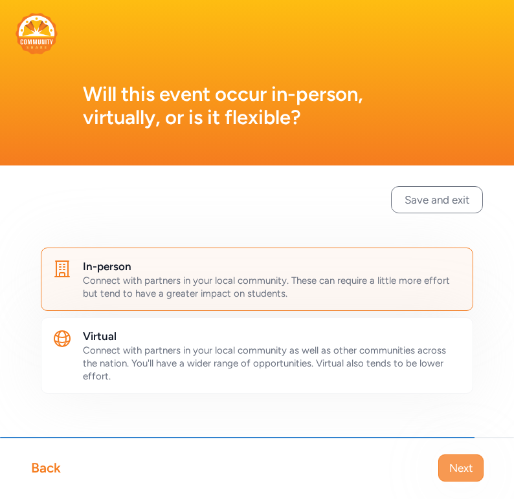
click at [463, 465] on span "Next" at bounding box center [460, 469] width 23 height 16
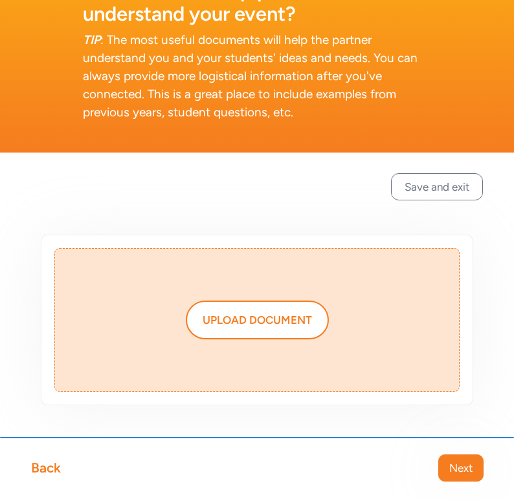
scroll to position [157, 0]
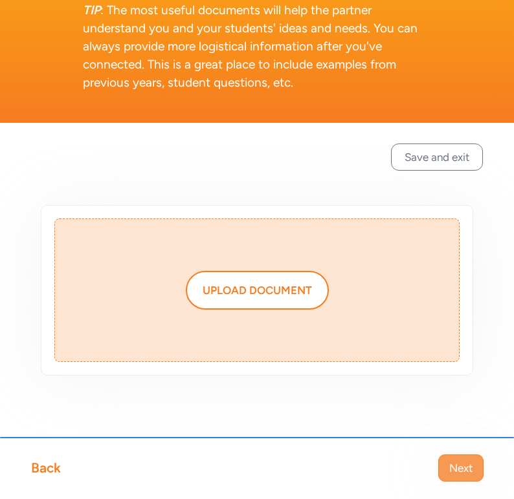
click at [460, 468] on span "Next" at bounding box center [460, 469] width 23 height 16
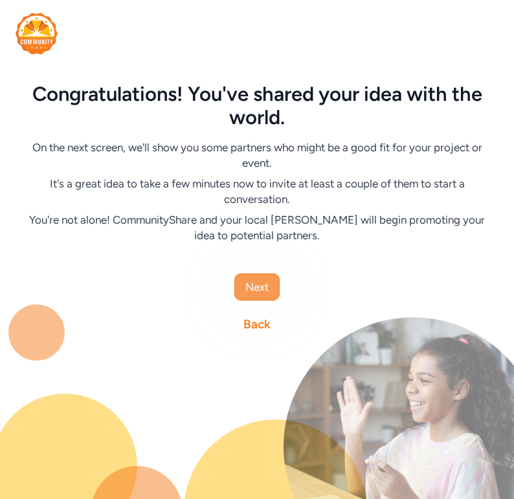
click at [258, 279] on span "Next" at bounding box center [256, 287] width 23 height 16
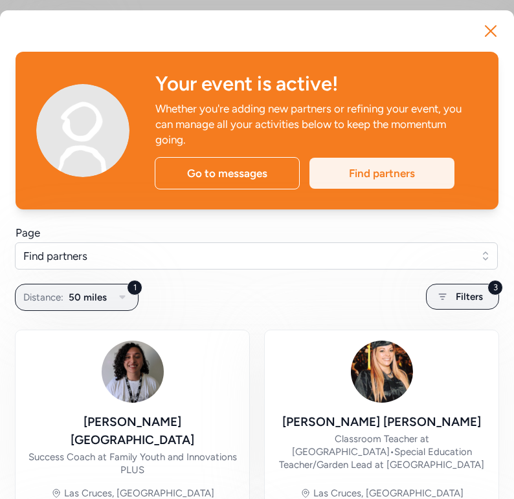
click at [365, 181] on div "Find partners" at bounding box center [381, 173] width 145 height 31
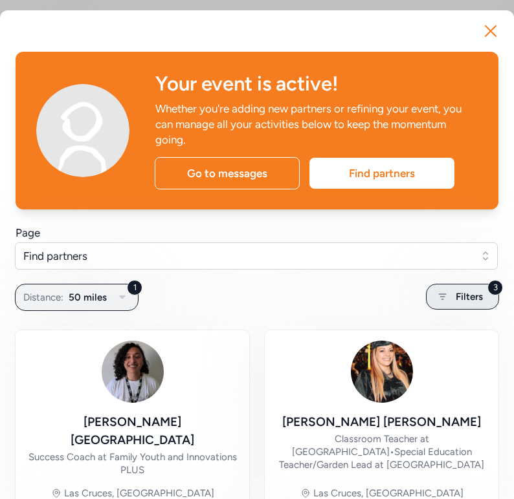
click at [446, 299] on icon at bounding box center [442, 297] width 16 height 16
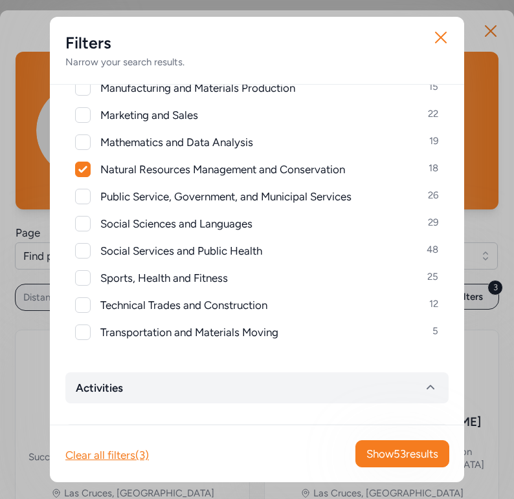
scroll to position [527, 0]
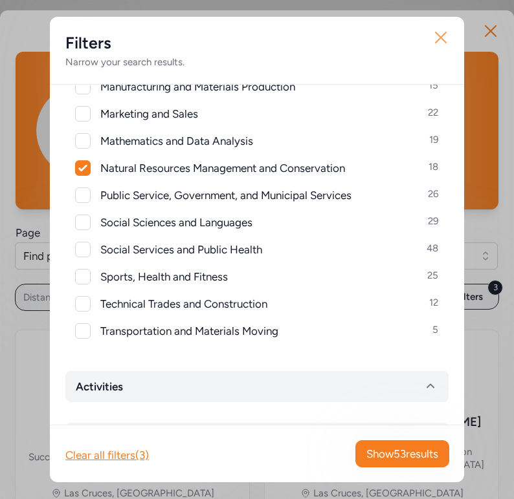
click at [441, 40] on icon "button" at bounding box center [440, 37] width 21 height 21
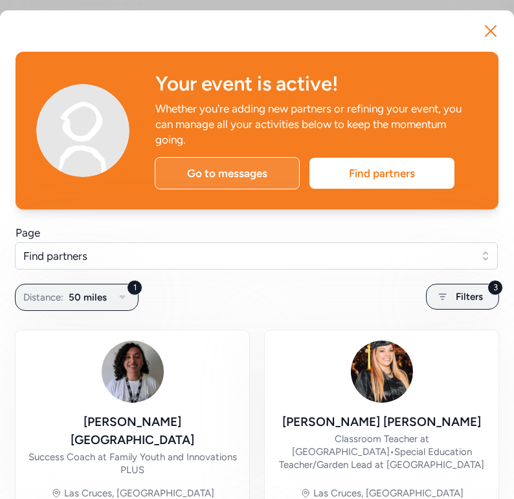
click at [195, 171] on div "Go to messages" at bounding box center [227, 173] width 145 height 32
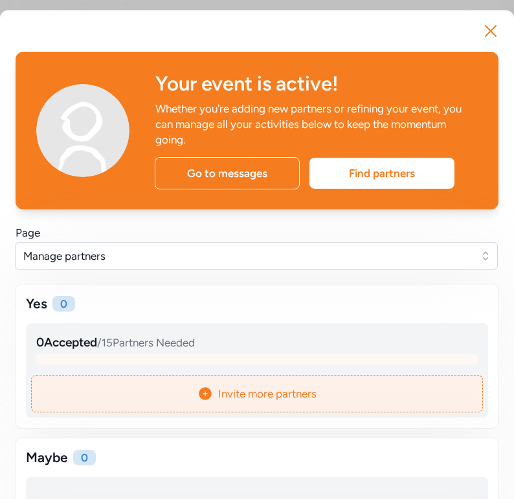
click at [237, 395] on span "Invite more partners" at bounding box center [267, 394] width 98 height 16
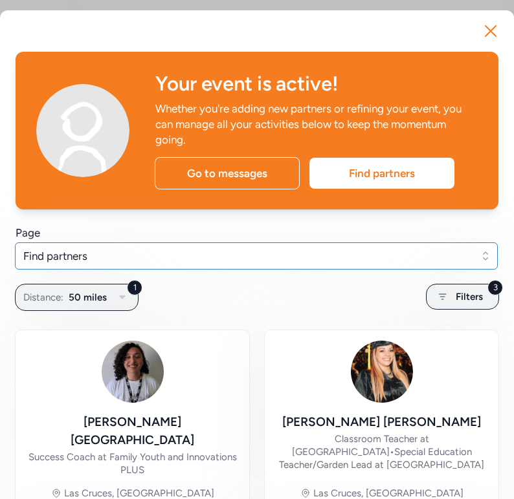
click at [160, 262] on span "Find partners" at bounding box center [247, 256] width 448 height 16
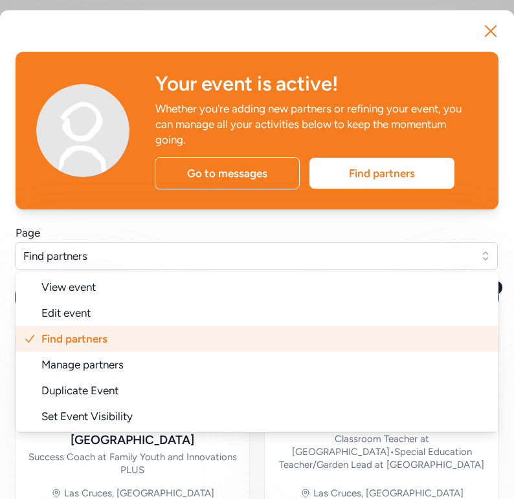
click at [148, 333] on li "Find partners" at bounding box center [257, 339] width 483 height 26
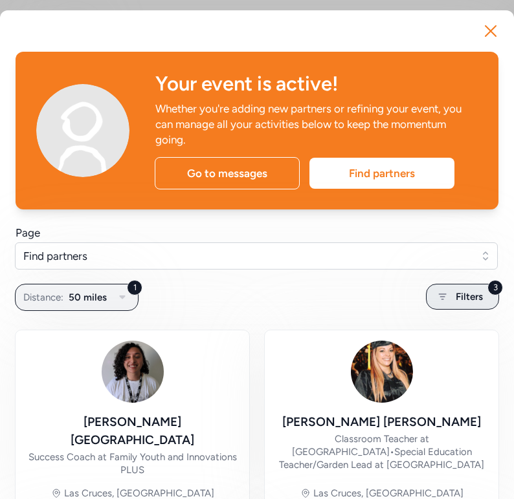
click at [474, 300] on span "Filters" at bounding box center [468, 297] width 27 height 16
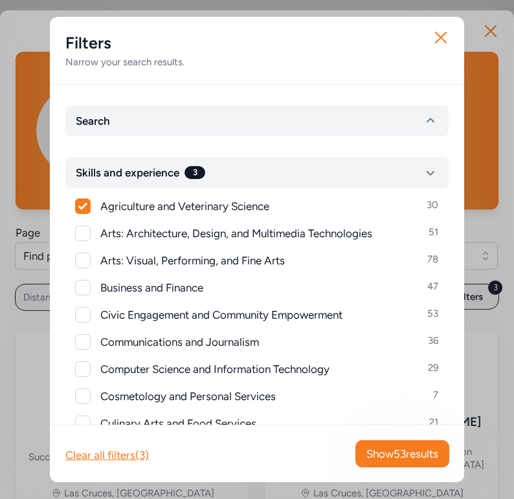
click at [496, 330] on div "Close Filters Narrow your search results. Search Skills and experience 3 Agricu…" at bounding box center [257, 249] width 514 height 499
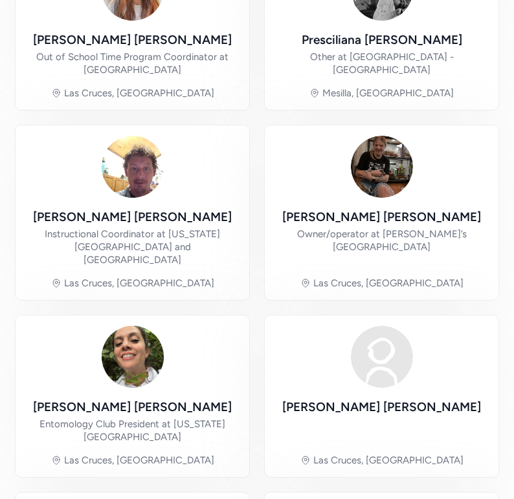
scroll to position [1080, 0]
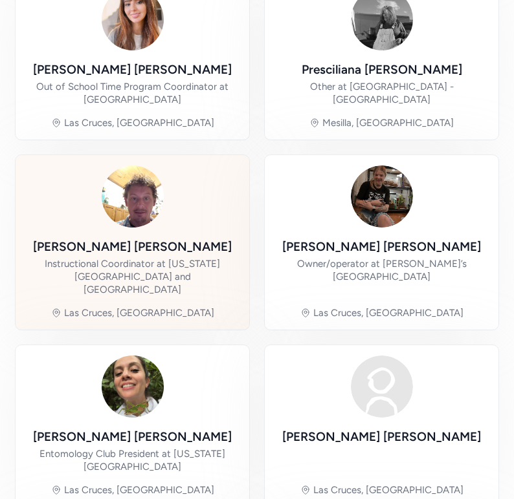
click at [176, 187] on div "[PERSON_NAME] Instructional Coordinator at [US_STATE][GEOGRAPHIC_DATA] and [GEO…" at bounding box center [132, 243] width 213 height 154
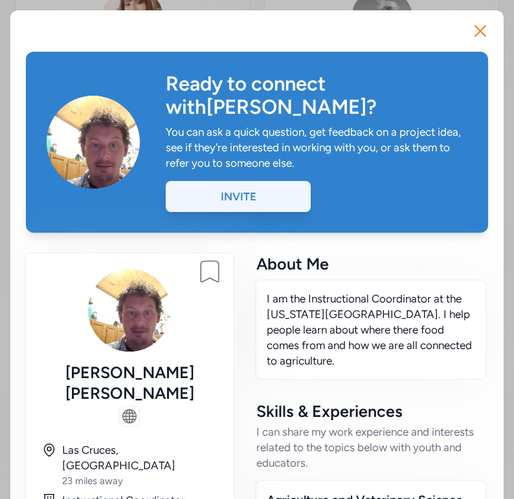
click at [234, 181] on div "Invite" at bounding box center [238, 196] width 145 height 31
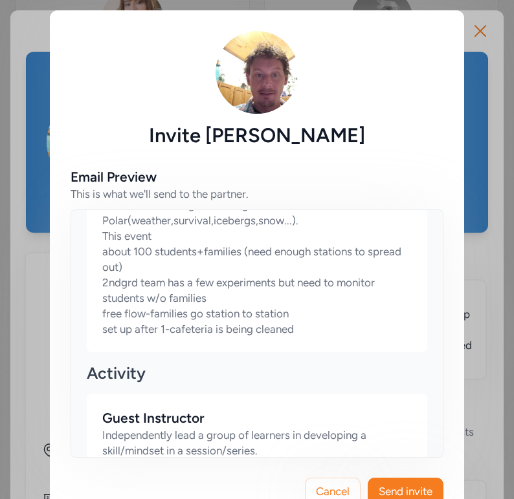
scroll to position [879, 0]
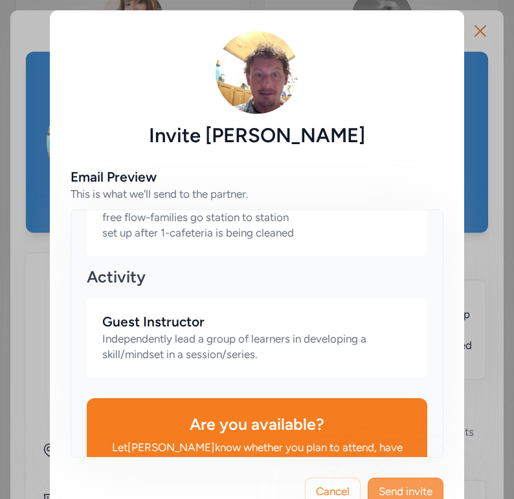
click at [415, 486] on span "Send invite" at bounding box center [405, 492] width 54 height 16
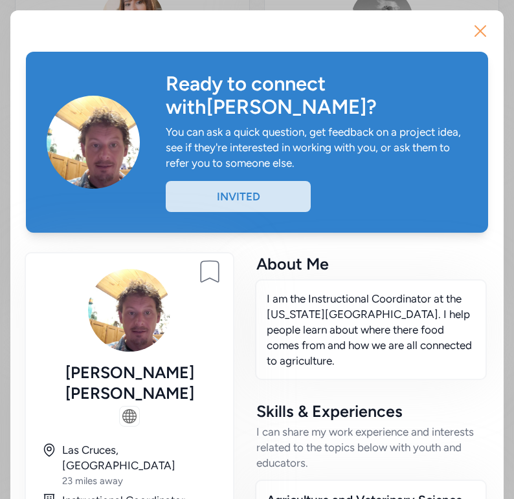
click at [477, 28] on icon "button" at bounding box center [480, 31] width 10 height 10
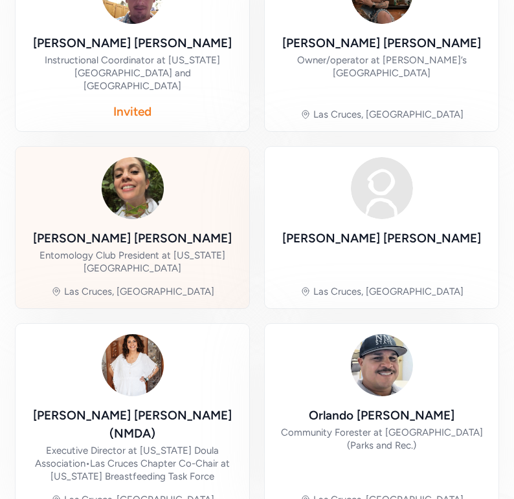
scroll to position [1323, 0]
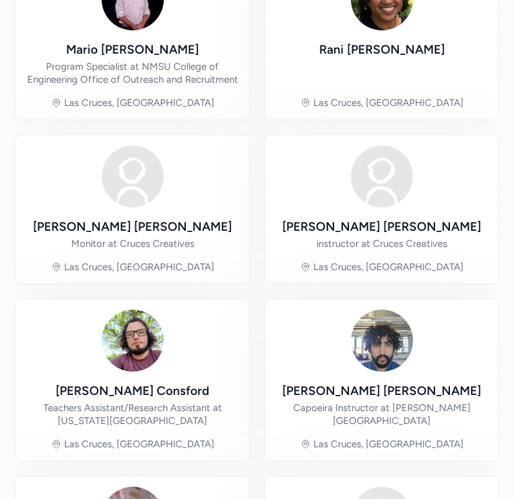
scroll to position [743, 0]
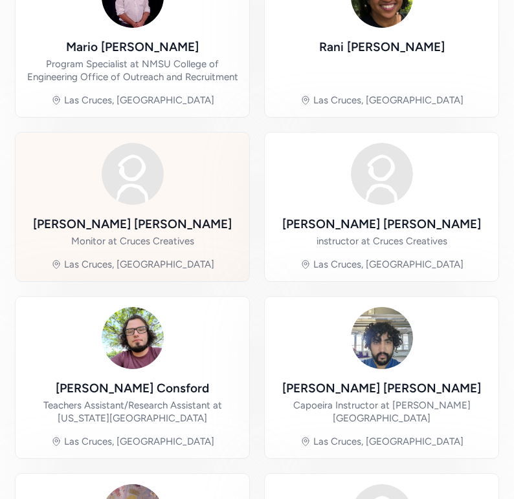
click at [181, 187] on div "[PERSON_NAME] Monitor at Cruces Creatives [GEOGRAPHIC_DATA], [GEOGRAPHIC_DATA]" at bounding box center [132, 207] width 213 height 128
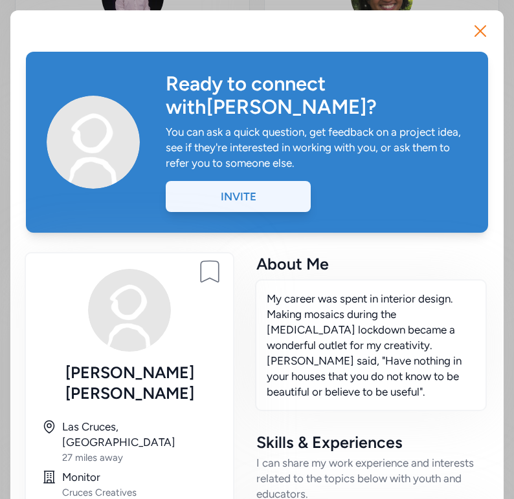
click at [217, 181] on div "Invite" at bounding box center [238, 196] width 145 height 31
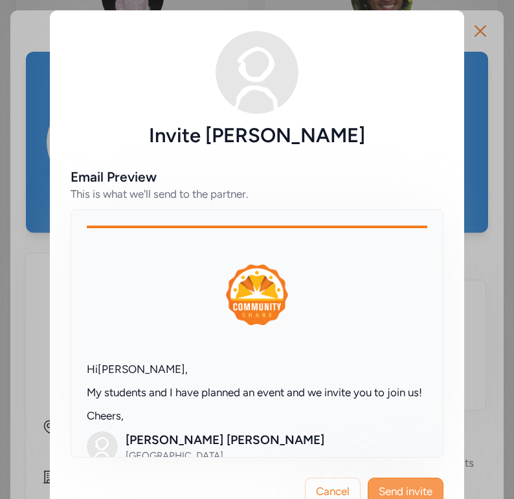
click at [400, 490] on span "Send invite" at bounding box center [405, 492] width 54 height 16
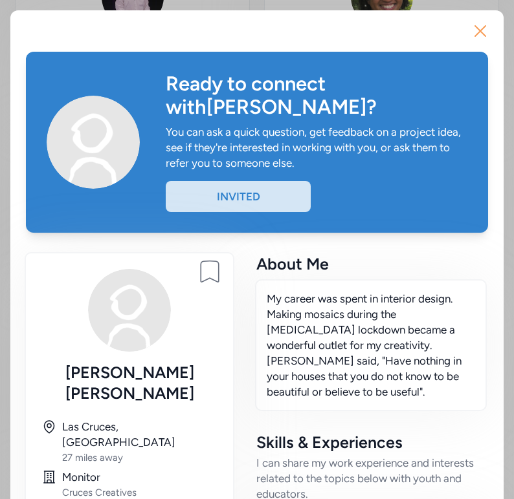
click at [485, 34] on icon "button" at bounding box center [480, 31] width 21 height 21
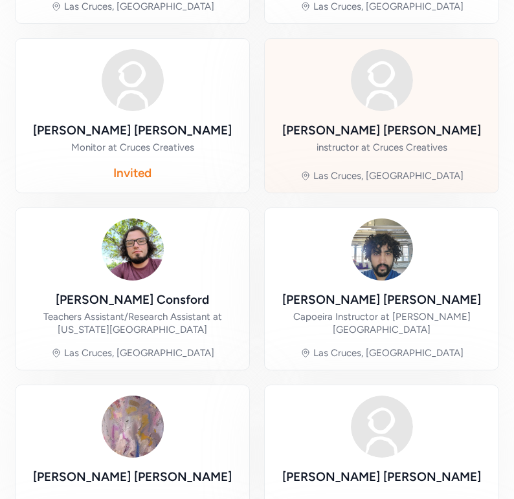
scroll to position [838, 0]
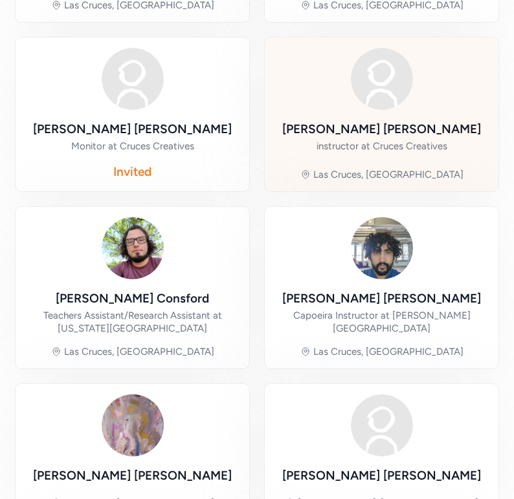
click at [396, 97] on div "[PERSON_NAME] instructor at Cruces Creatives [GEOGRAPHIC_DATA], [GEOGRAPHIC_DAT…" at bounding box center [381, 114] width 213 height 133
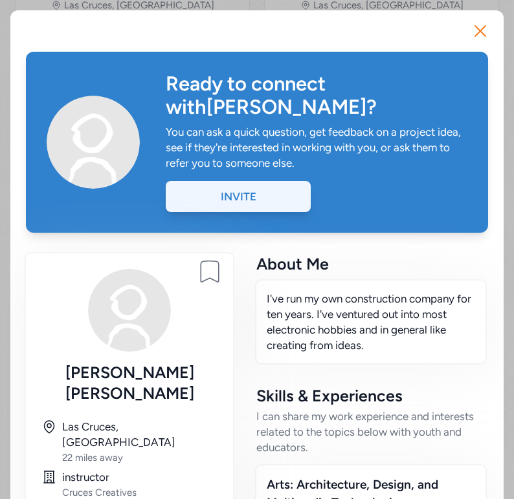
click at [256, 181] on div "Invite" at bounding box center [238, 196] width 145 height 31
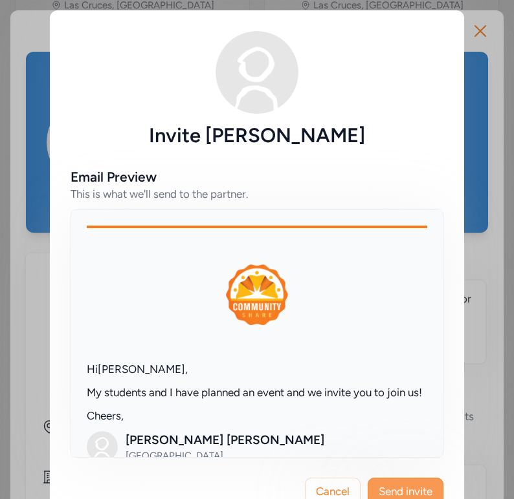
click at [397, 482] on button "Send invite" at bounding box center [405, 491] width 76 height 27
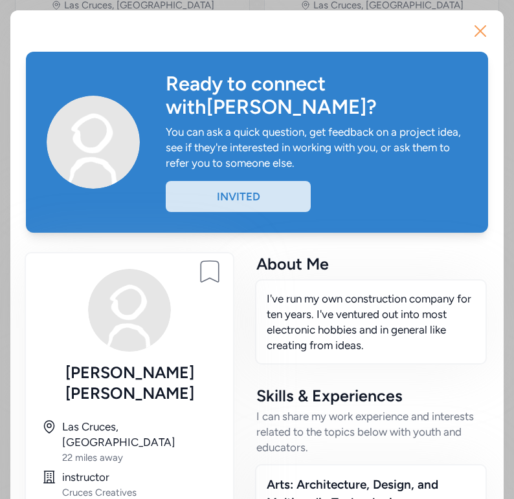
click at [477, 27] on icon "button" at bounding box center [480, 31] width 21 height 21
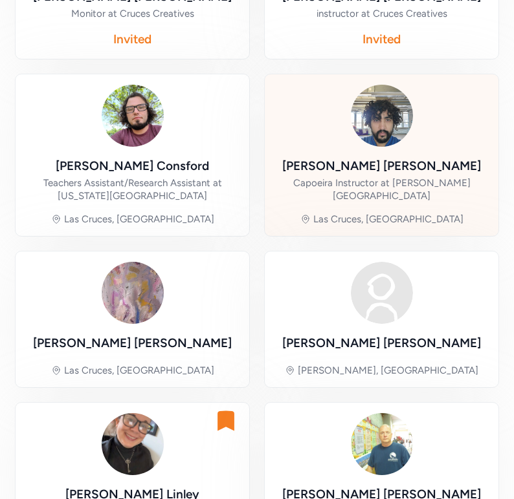
scroll to position [974, 0]
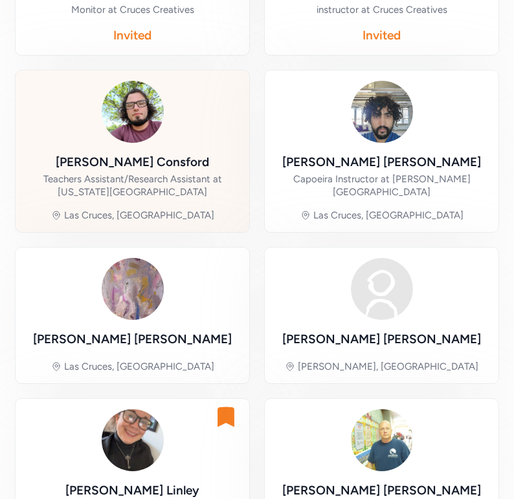
click at [206, 173] on div "Teachers Assistant/Research Assistant at [US_STATE][GEOGRAPHIC_DATA]" at bounding box center [132, 186] width 213 height 26
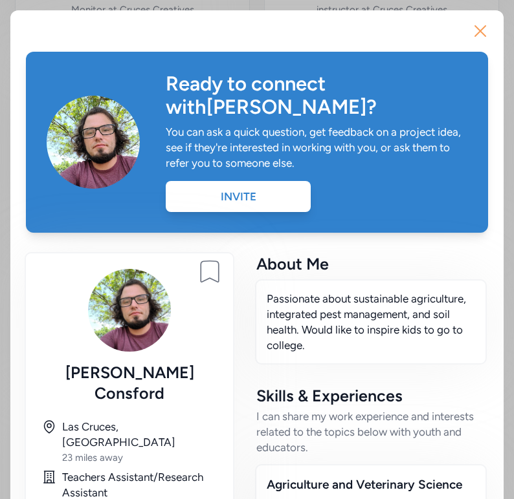
click at [480, 29] on icon "button" at bounding box center [480, 31] width 21 height 21
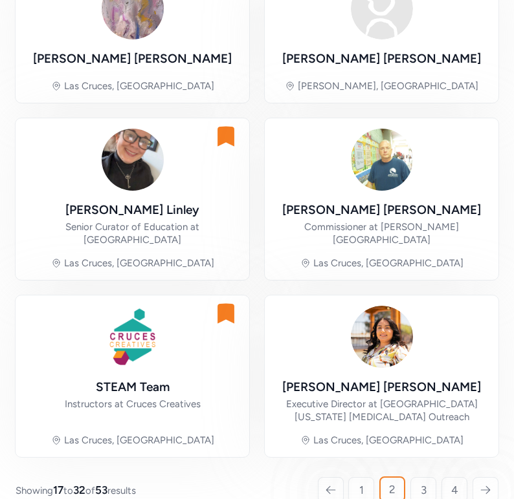
scroll to position [1271, 0]
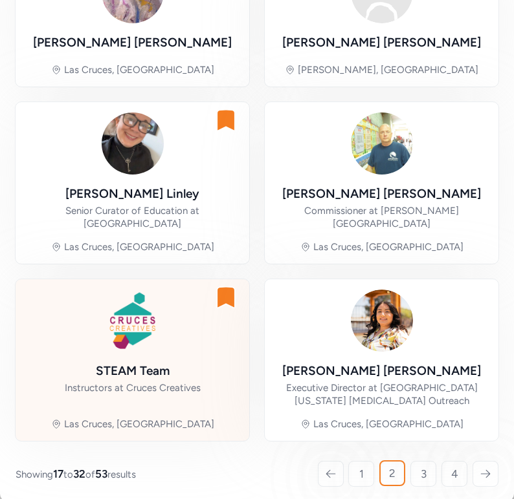
click at [155, 362] on div "STEAM Team" at bounding box center [133, 371] width 74 height 18
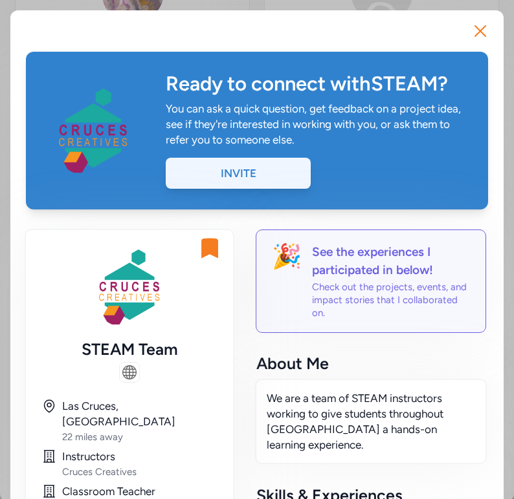
click at [246, 171] on div "Invite" at bounding box center [238, 173] width 145 height 31
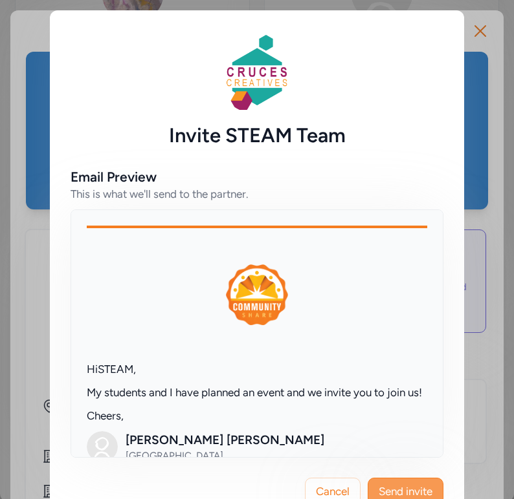
click at [408, 490] on span "Send invite" at bounding box center [405, 492] width 54 height 16
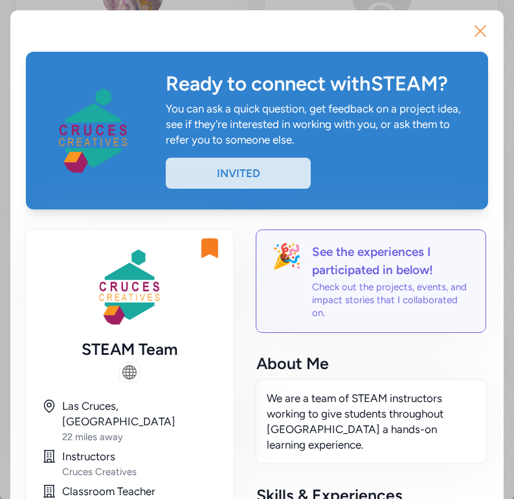
click at [475, 26] on icon "button" at bounding box center [480, 31] width 10 height 10
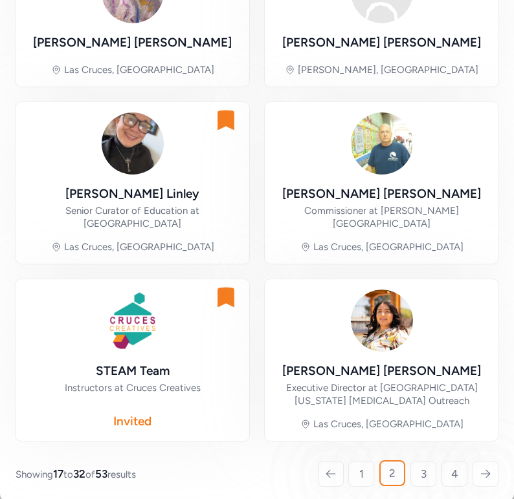
click at [485, 468] on icon at bounding box center [485, 474] width 12 height 13
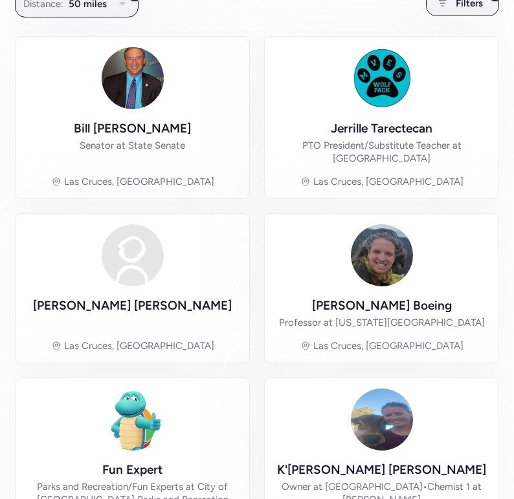
scroll to position [296, 0]
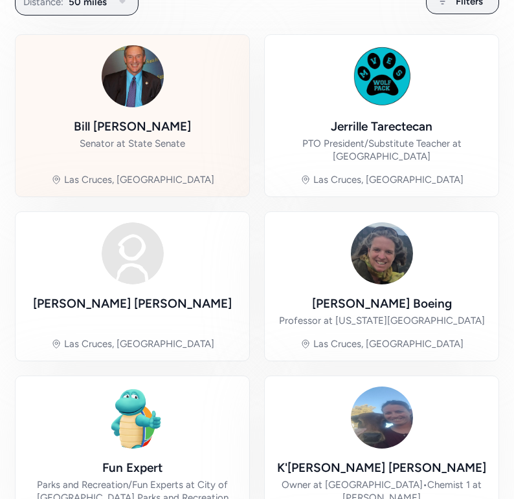
click at [197, 101] on div "[PERSON_NAME] Senator at State Senate [GEOGRAPHIC_DATA], [GEOGRAPHIC_DATA]" at bounding box center [132, 115] width 213 height 141
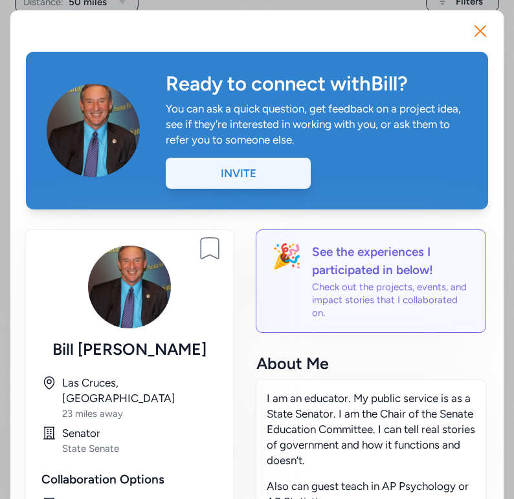
click at [250, 170] on div "Invite" at bounding box center [238, 173] width 145 height 31
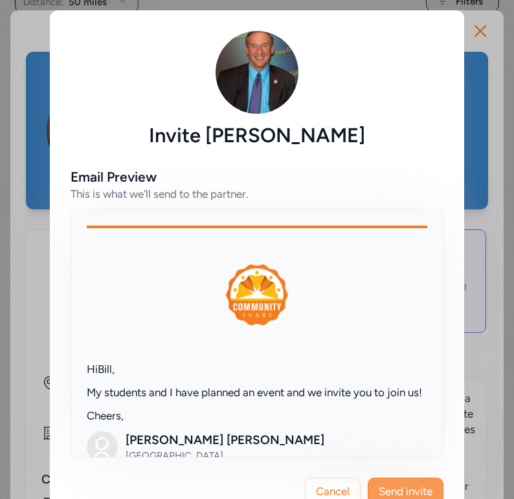
click at [406, 483] on button "Send invite" at bounding box center [405, 491] width 76 height 27
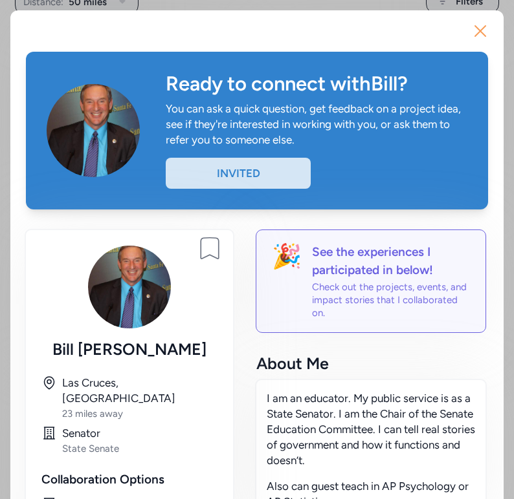
click at [477, 34] on icon "button" at bounding box center [480, 31] width 10 height 10
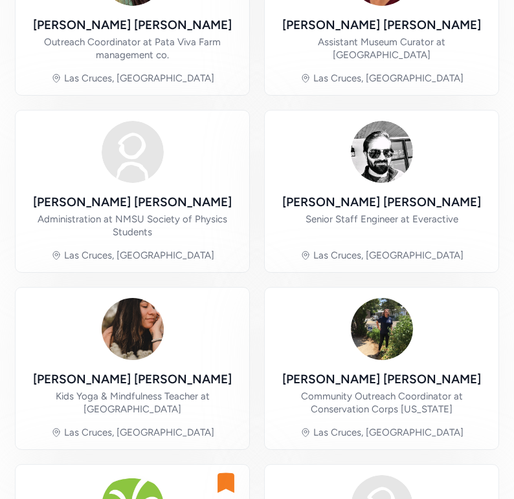
scroll to position [917, 0]
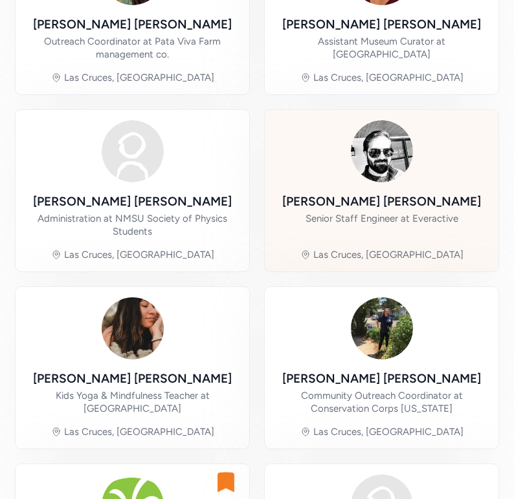
click at [314, 153] on div "[PERSON_NAME] Senior Staff Engineer at Everactive [GEOGRAPHIC_DATA], [GEOGRAPHI…" at bounding box center [381, 190] width 213 height 141
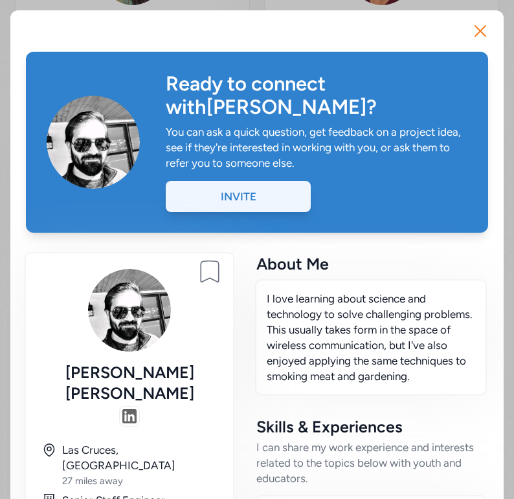
click at [268, 181] on div "Invite" at bounding box center [238, 196] width 145 height 31
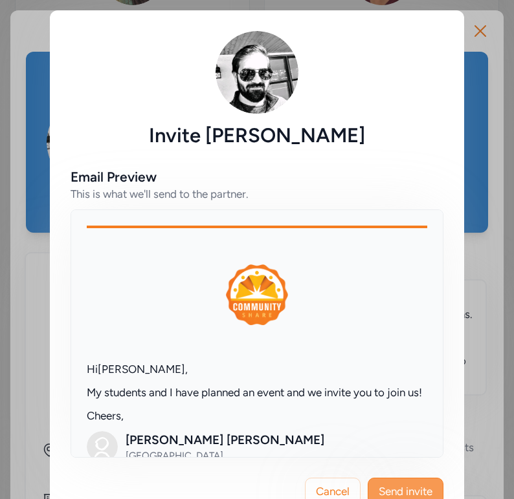
click at [395, 484] on span "Send invite" at bounding box center [405, 492] width 54 height 16
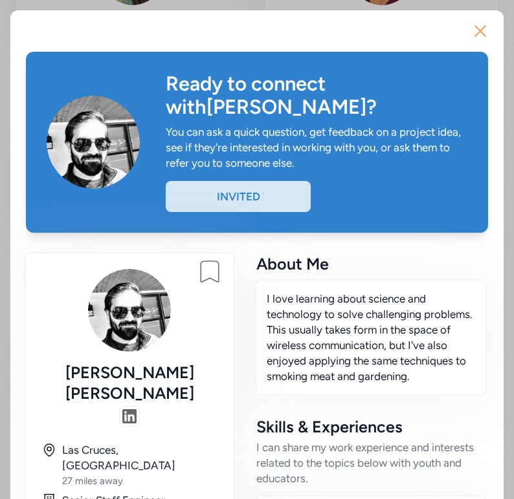
click at [484, 31] on icon "button" at bounding box center [480, 31] width 21 height 21
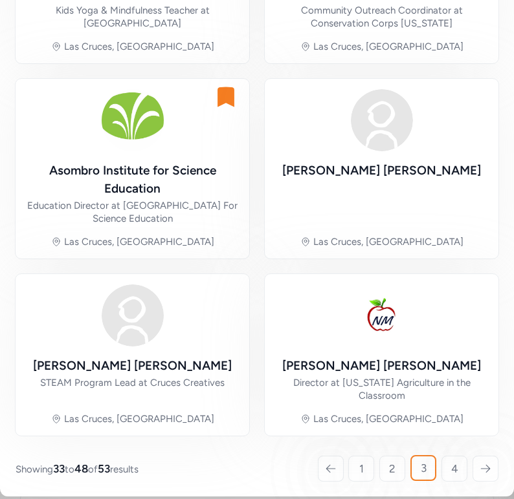
scroll to position [1303, 0]
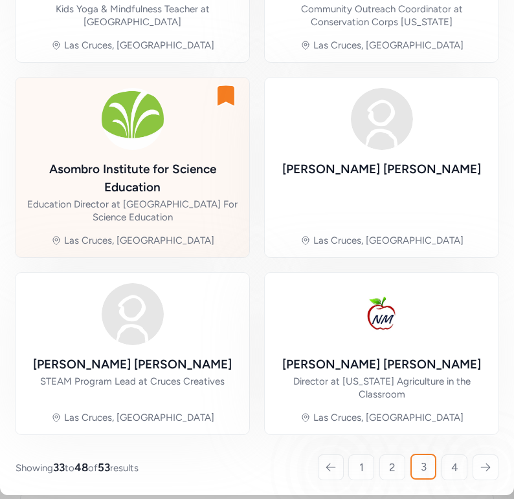
click at [144, 142] on img at bounding box center [133, 119] width 62 height 62
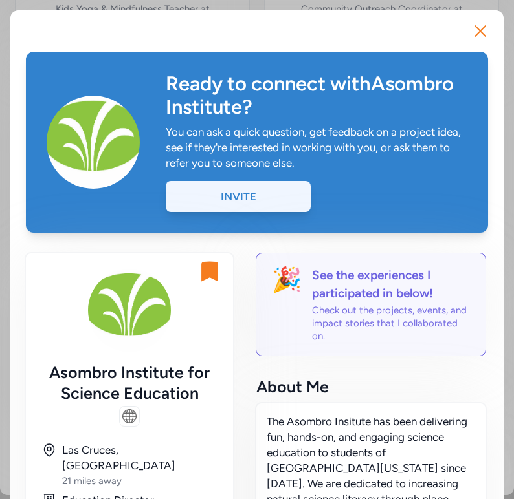
click at [249, 196] on div "Invite" at bounding box center [238, 196] width 145 height 31
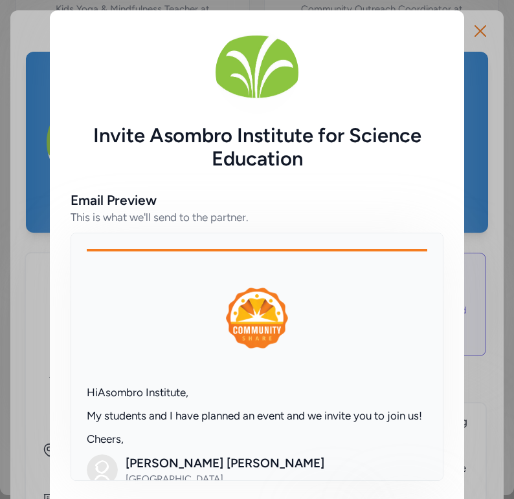
scroll to position [60, 0]
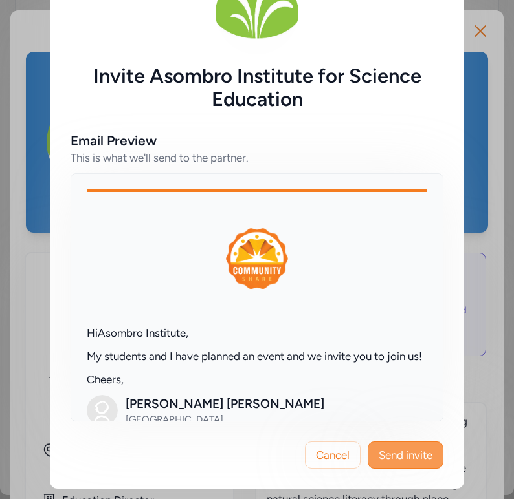
click at [393, 452] on span "Send invite" at bounding box center [405, 456] width 54 height 16
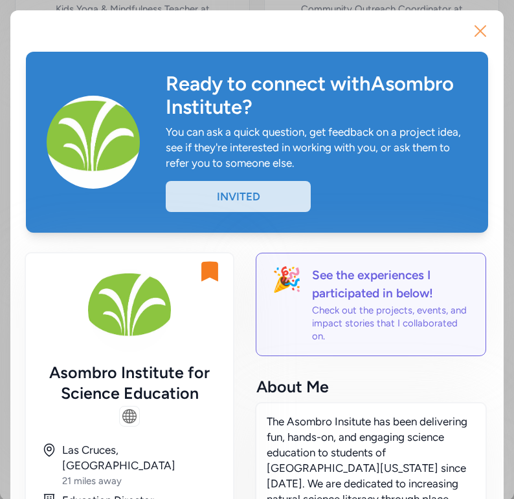
click at [477, 32] on icon "button" at bounding box center [480, 31] width 21 height 21
